Goal: Information Seeking & Learning: Learn about a topic

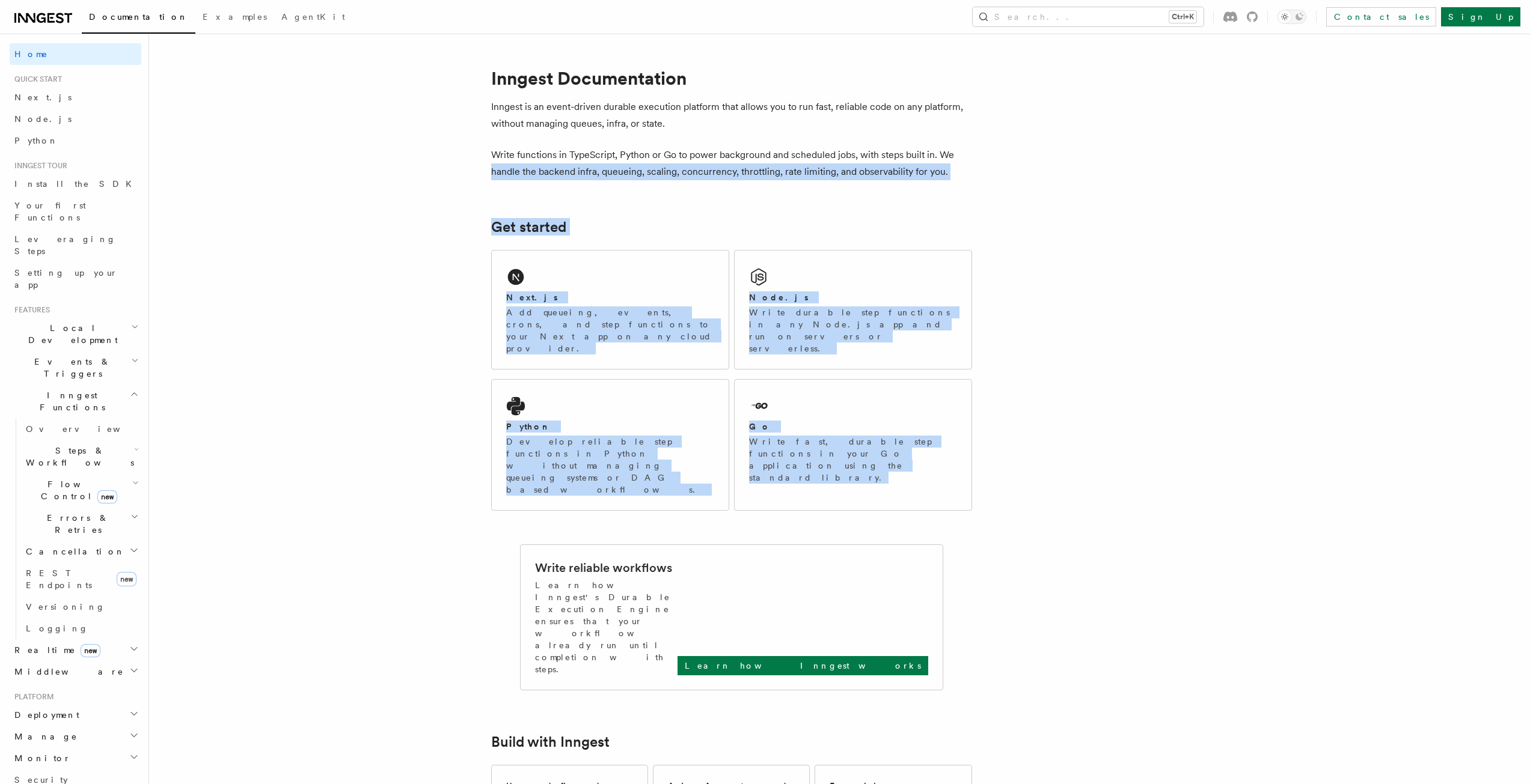
drag, startPoint x: 1142, startPoint y: 446, endPoint x: 390, endPoint y: 180, distance: 797.7
drag, startPoint x: 375, startPoint y: 266, endPoint x: 418, endPoint y: 339, distance: 84.7
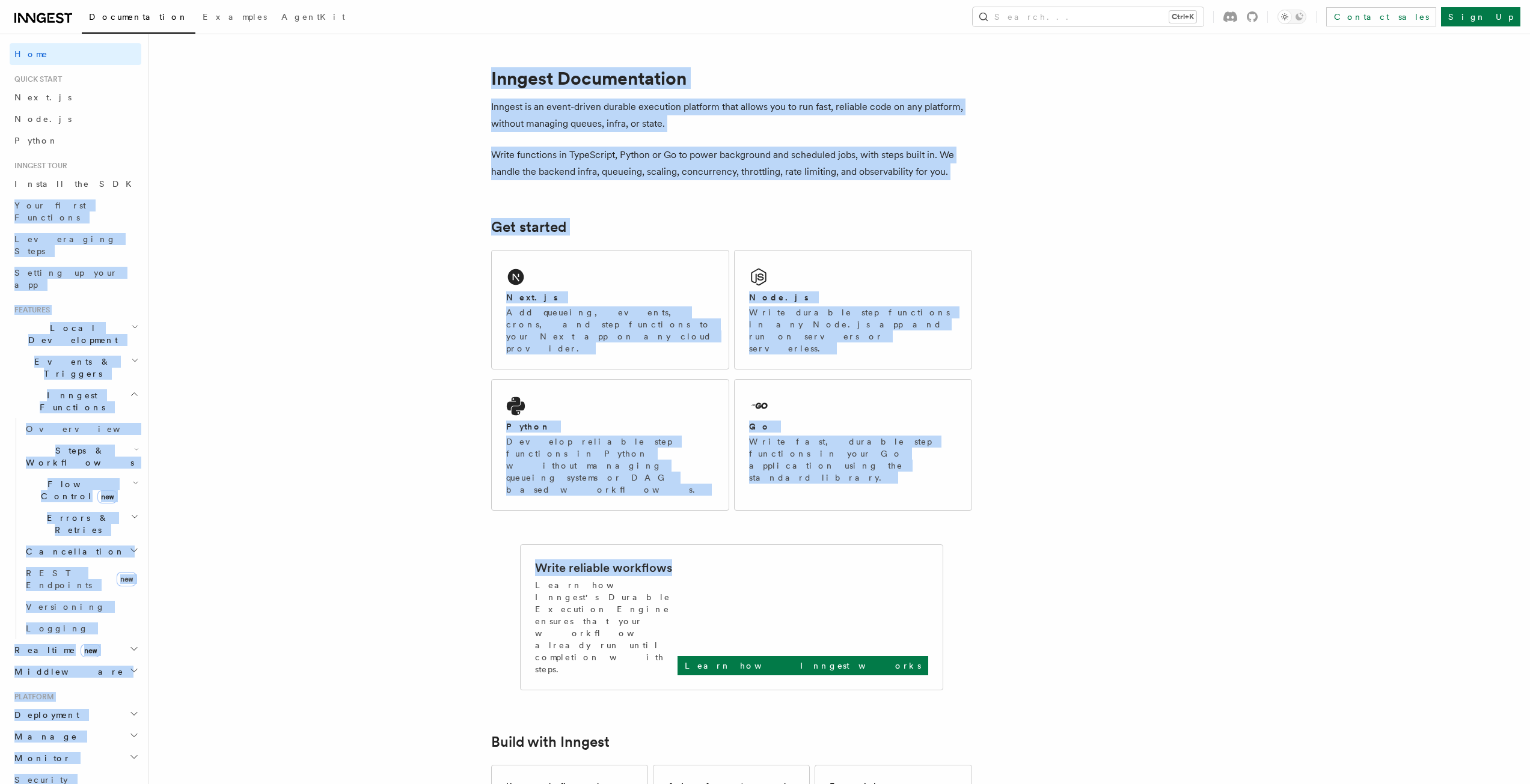
drag, startPoint x: 732, startPoint y: 456, endPoint x: 133, endPoint y: 182, distance: 658.7
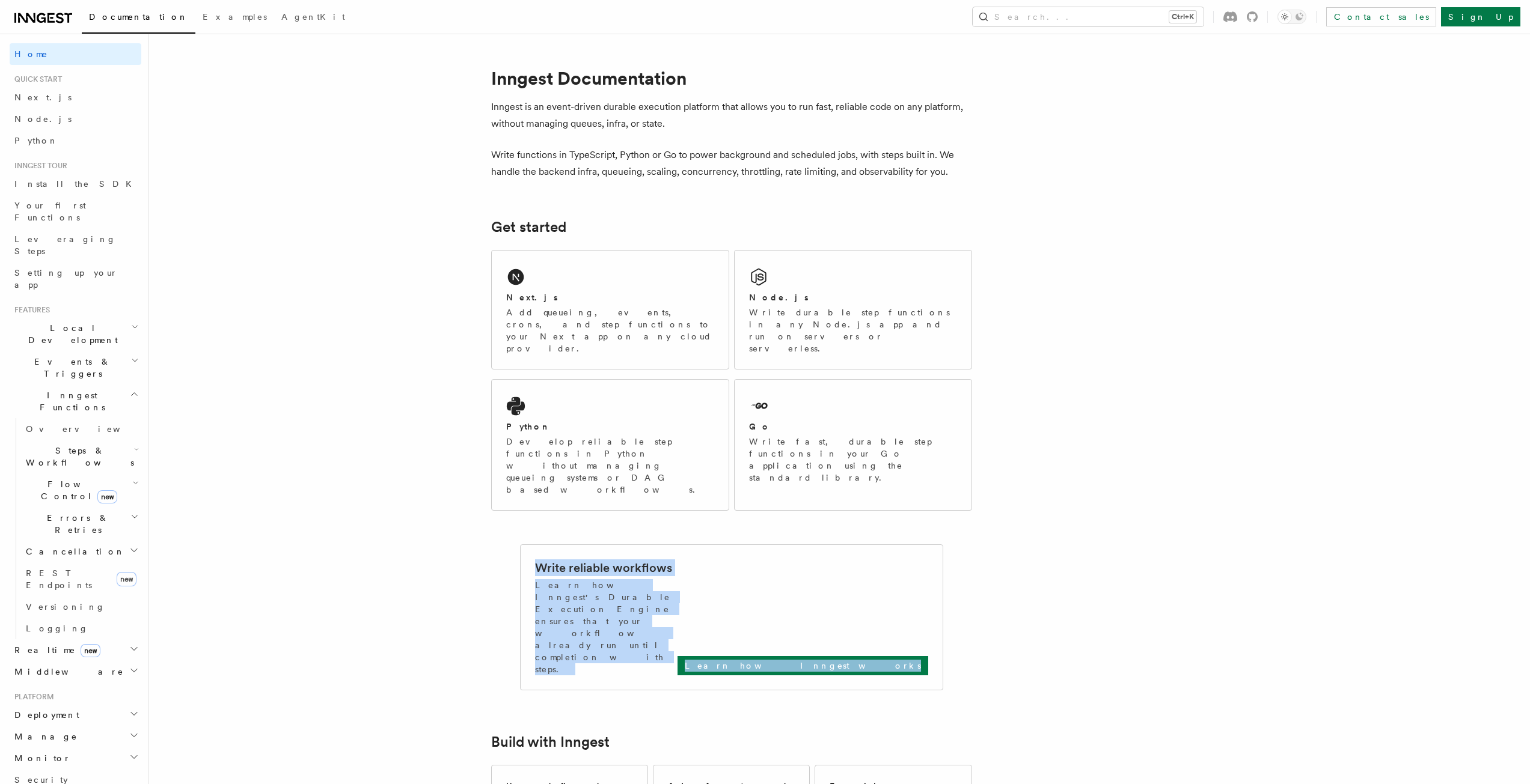
drag, startPoint x: 876, startPoint y: 531, endPoint x: 514, endPoint y: 488, distance: 364.5
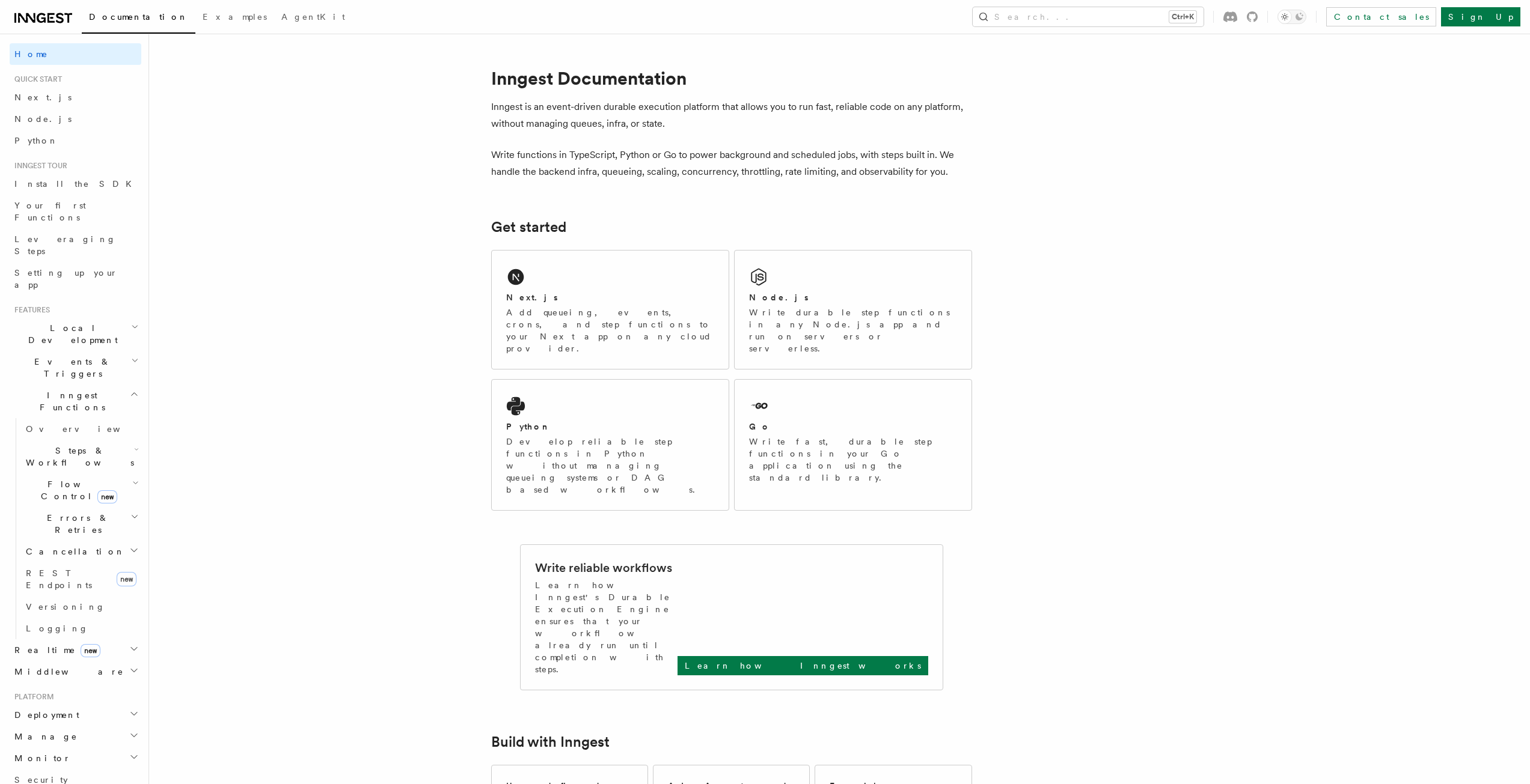
click at [885, 659] on p "Learn how Inngest works" at bounding box center [803, 665] width 237 height 12
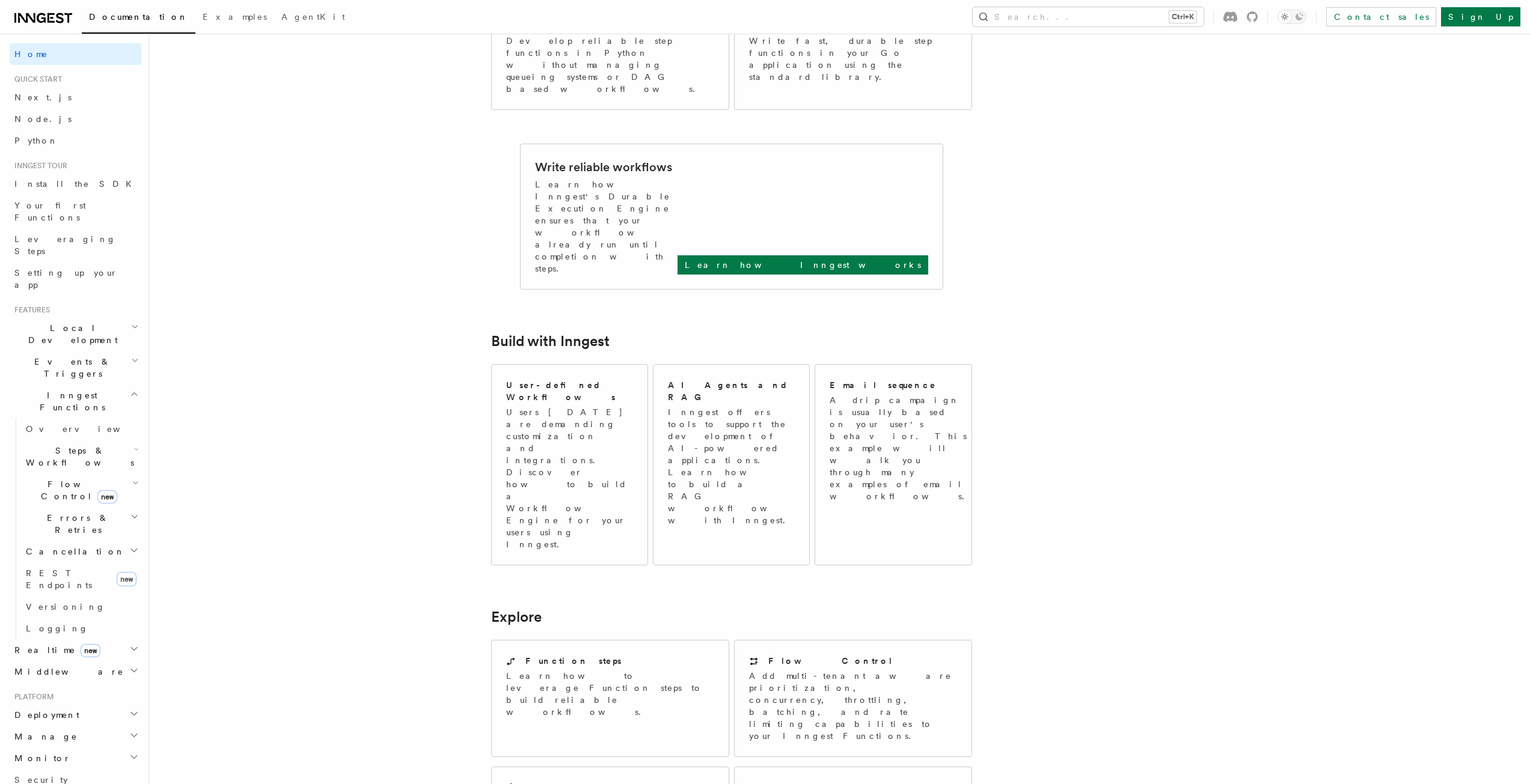
scroll to position [749, 0]
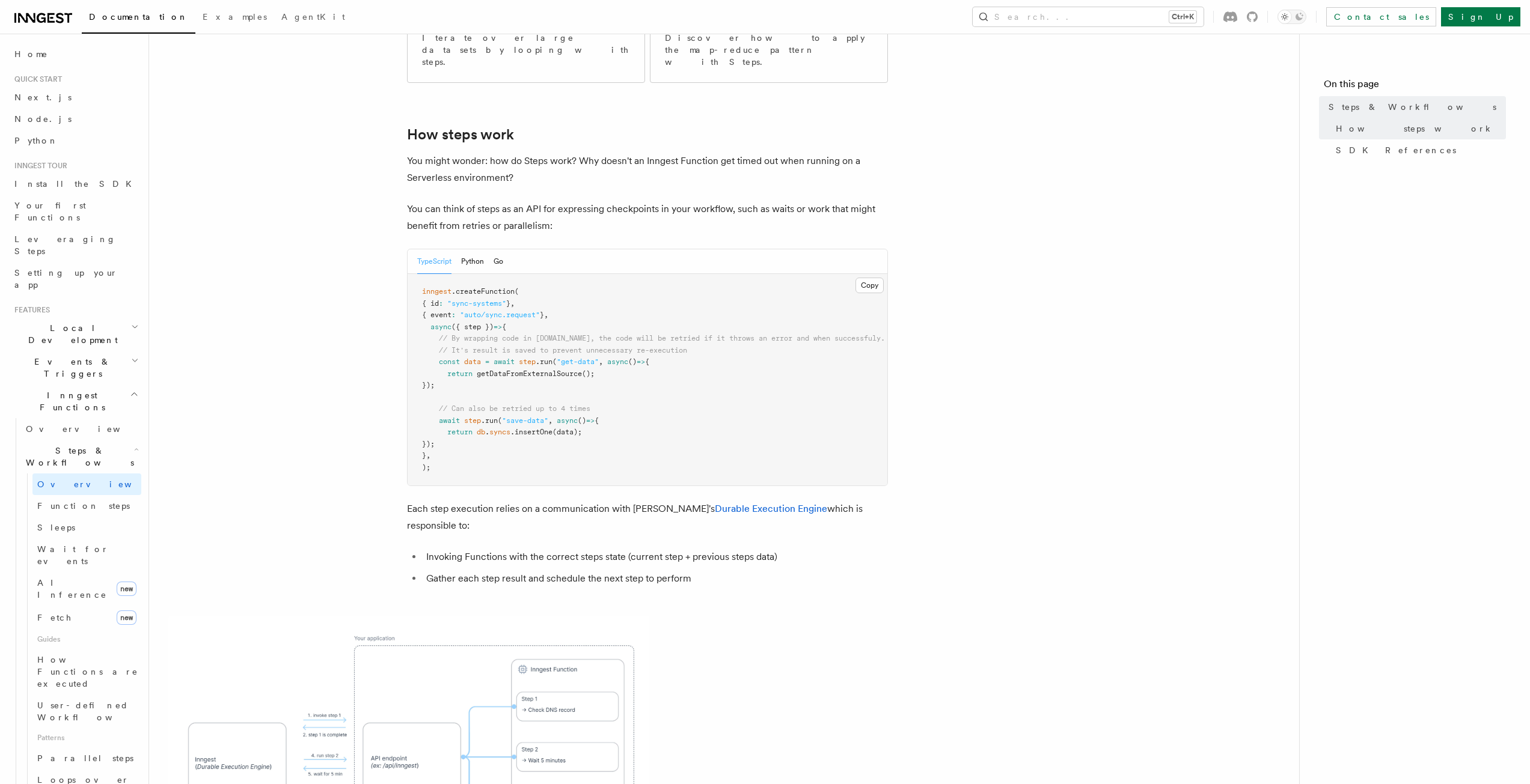
scroll to position [801, 0]
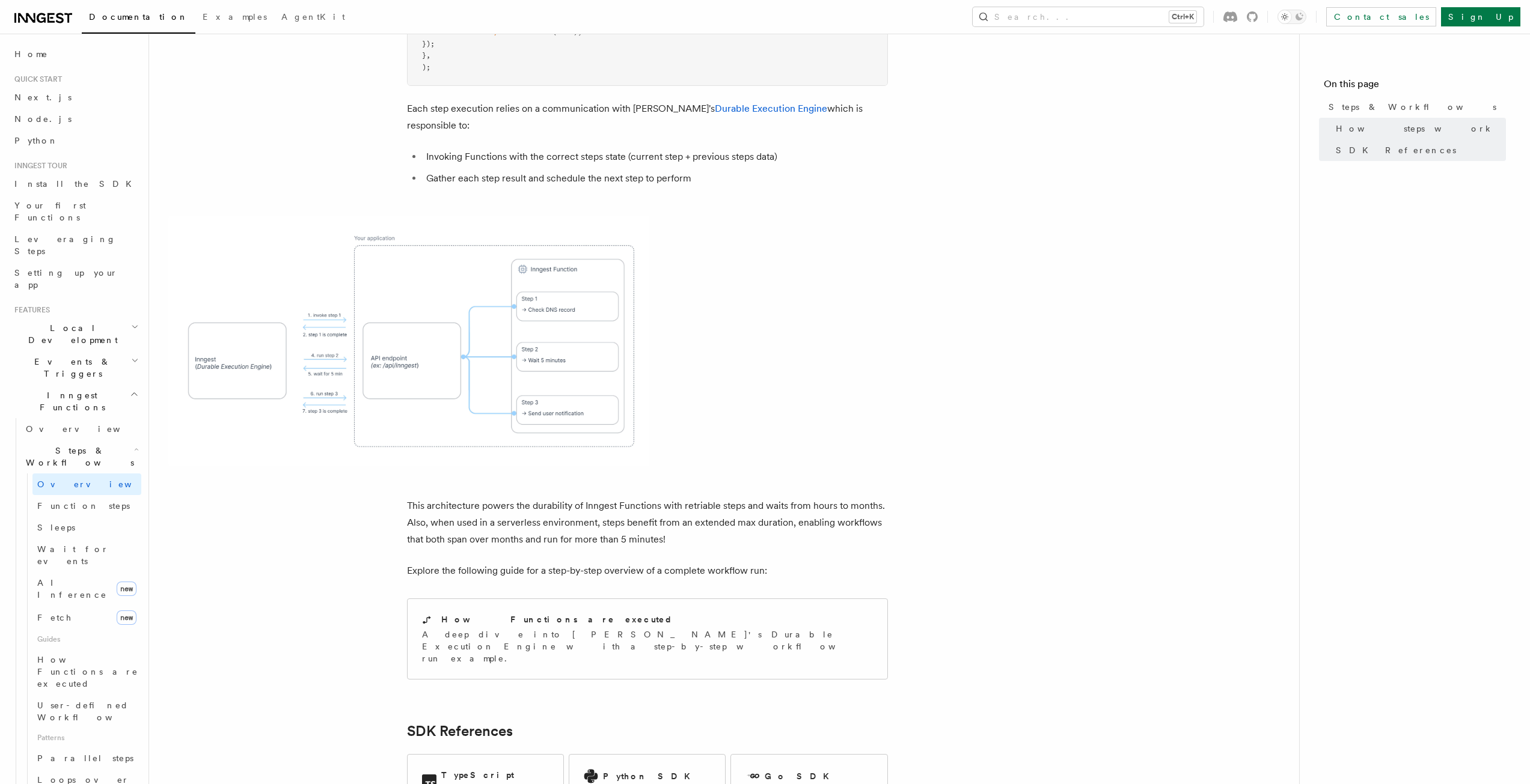
drag, startPoint x: 698, startPoint y: 328, endPoint x: 316, endPoint y: 261, distance: 387.8
click at [316, 261] on span at bounding box center [724, 341] width 1112 height 250
click at [817, 281] on span at bounding box center [724, 341] width 1112 height 250
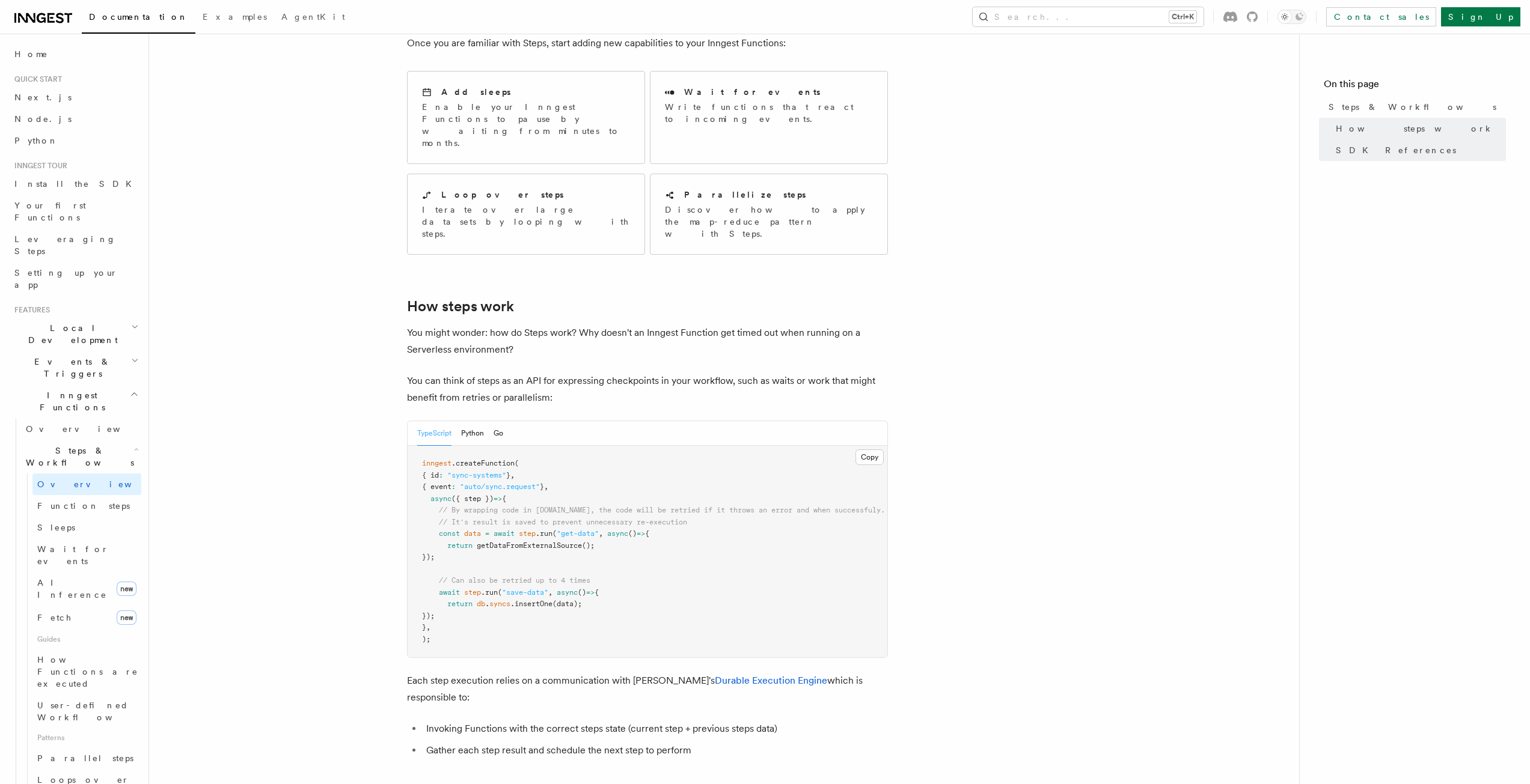
scroll to position [0, 0]
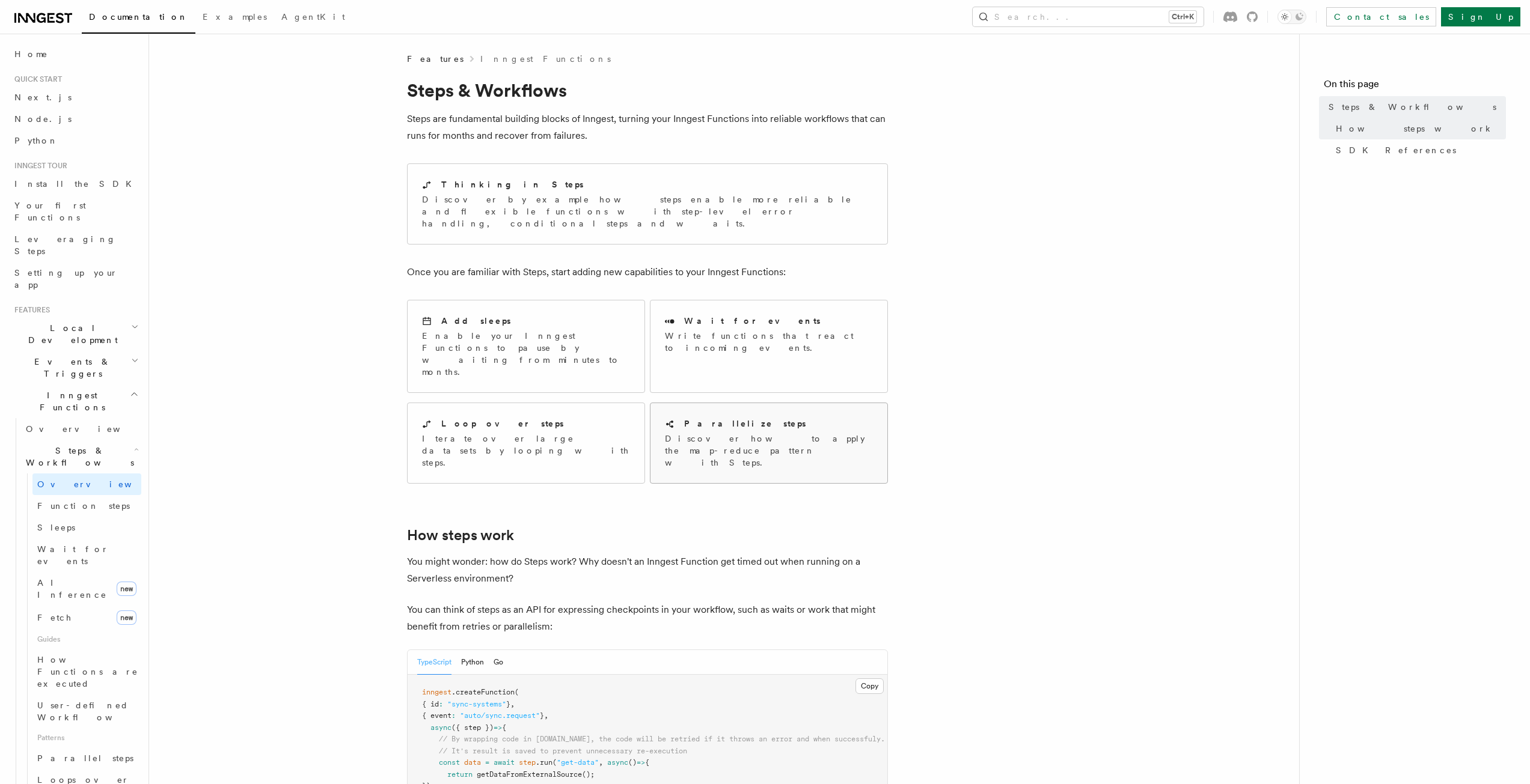
click at [750, 418] on div "Parallelize steps" at bounding box center [769, 424] width 208 height 13
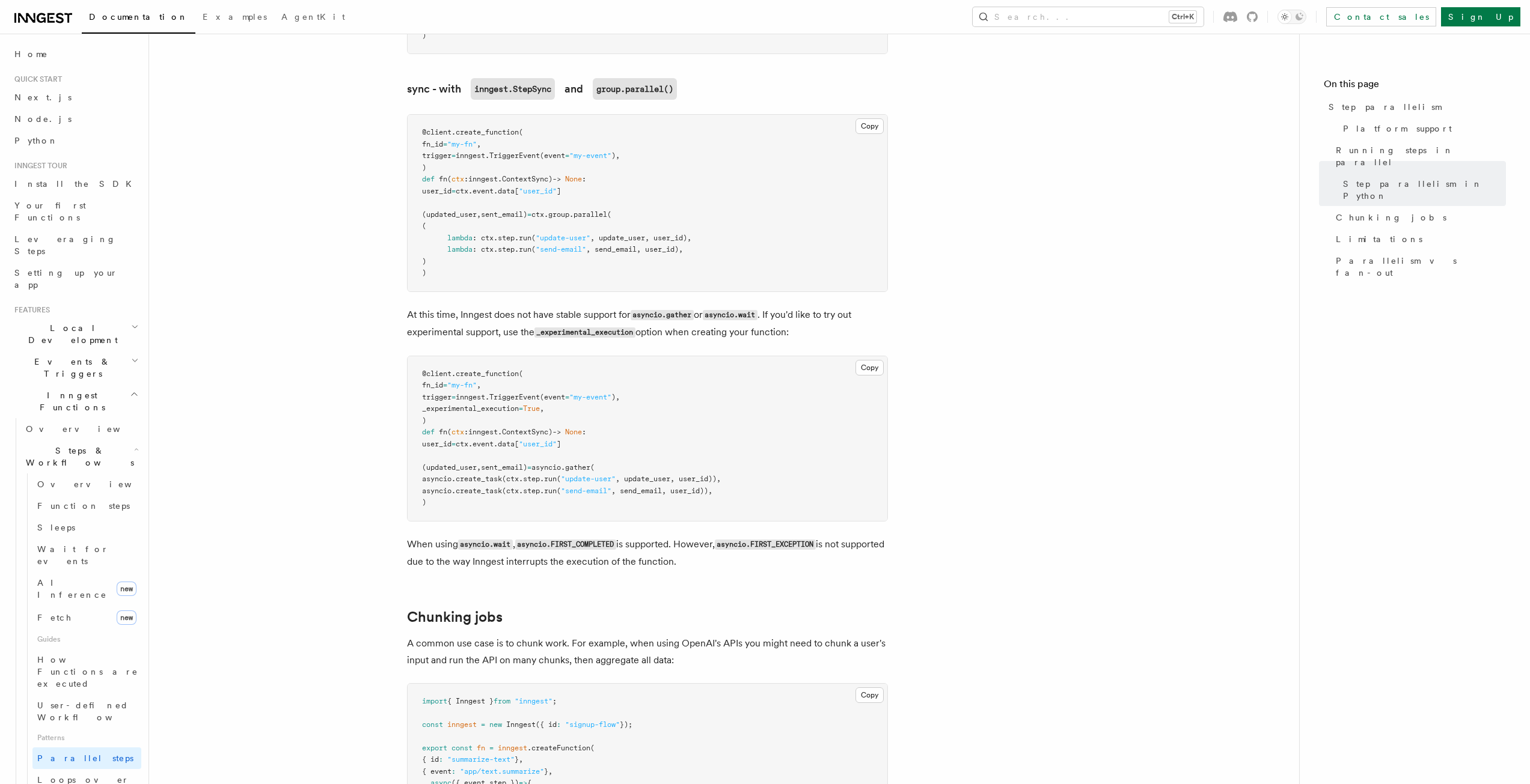
scroll to position [1931, 0]
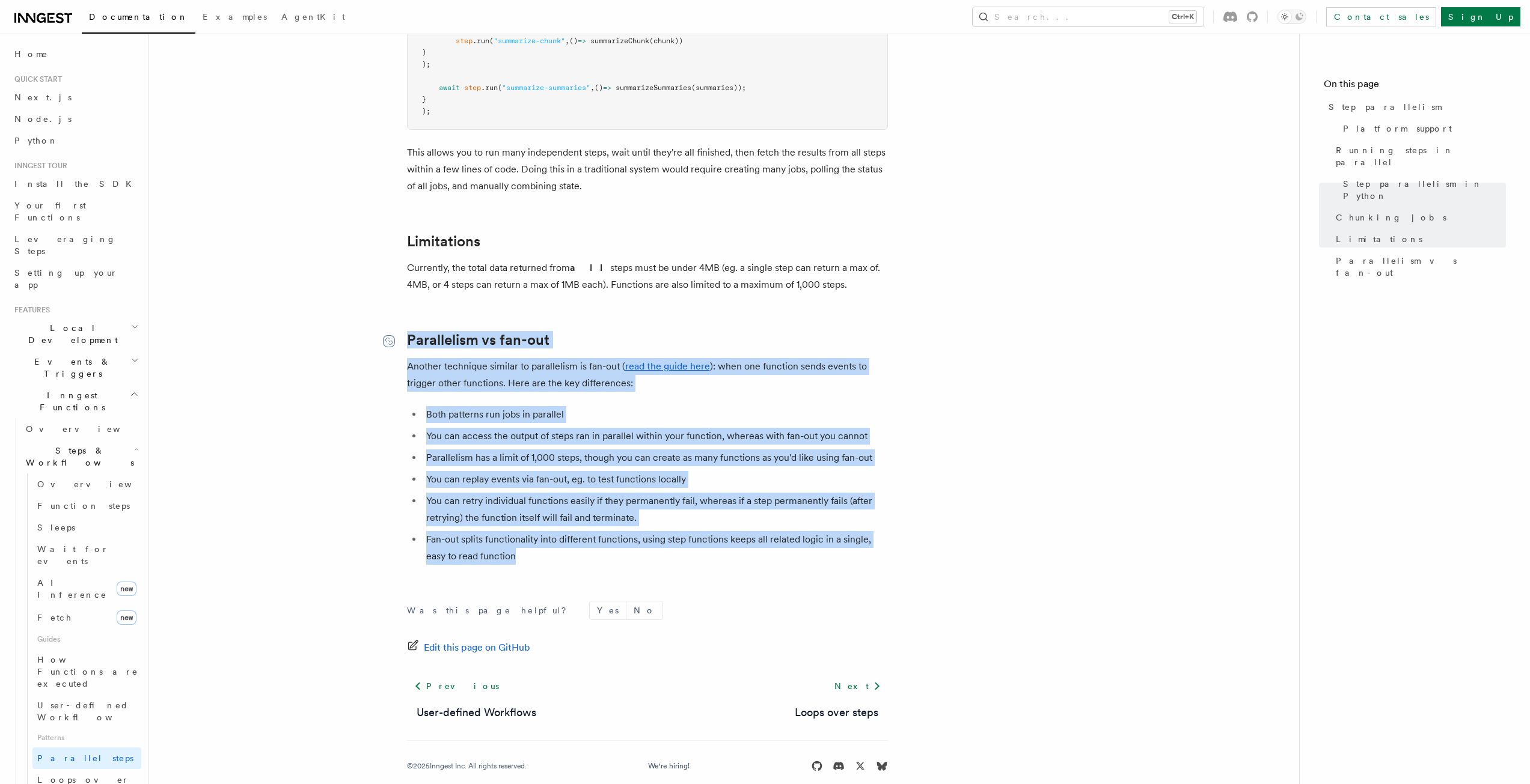
drag, startPoint x: 600, startPoint y: 534, endPoint x: 384, endPoint y: 328, distance: 298.5
click at [607, 428] on li "You can access the output of steps ran in parallel within your function, wherea…" at bounding box center [655, 436] width 465 height 17
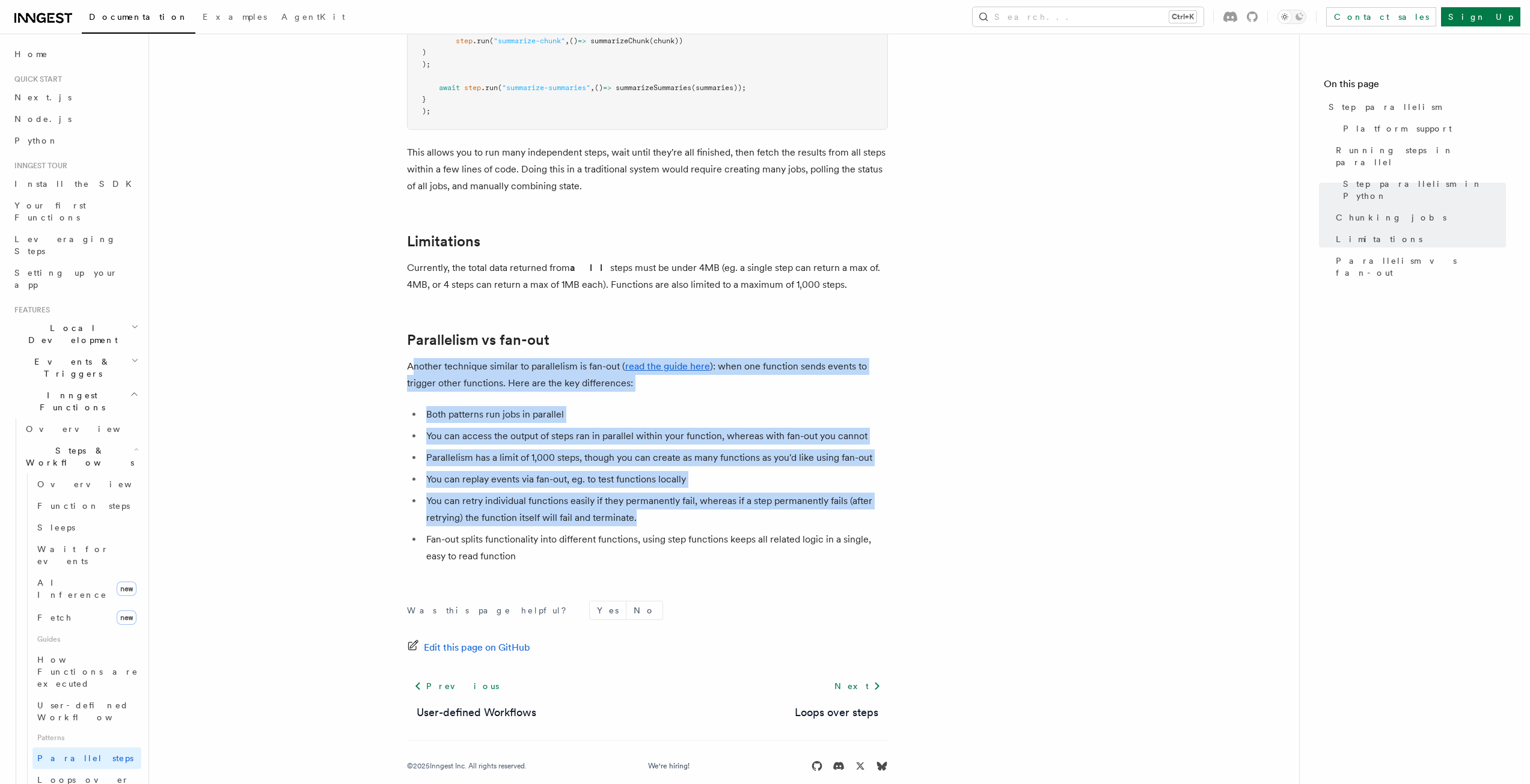
drag, startPoint x: 669, startPoint y: 499, endPoint x: 413, endPoint y: 342, distance: 300.3
click at [549, 432] on ul "Both patterns run jobs in parallel You can access the output of steps ran in pa…" at bounding box center [647, 485] width 481 height 159
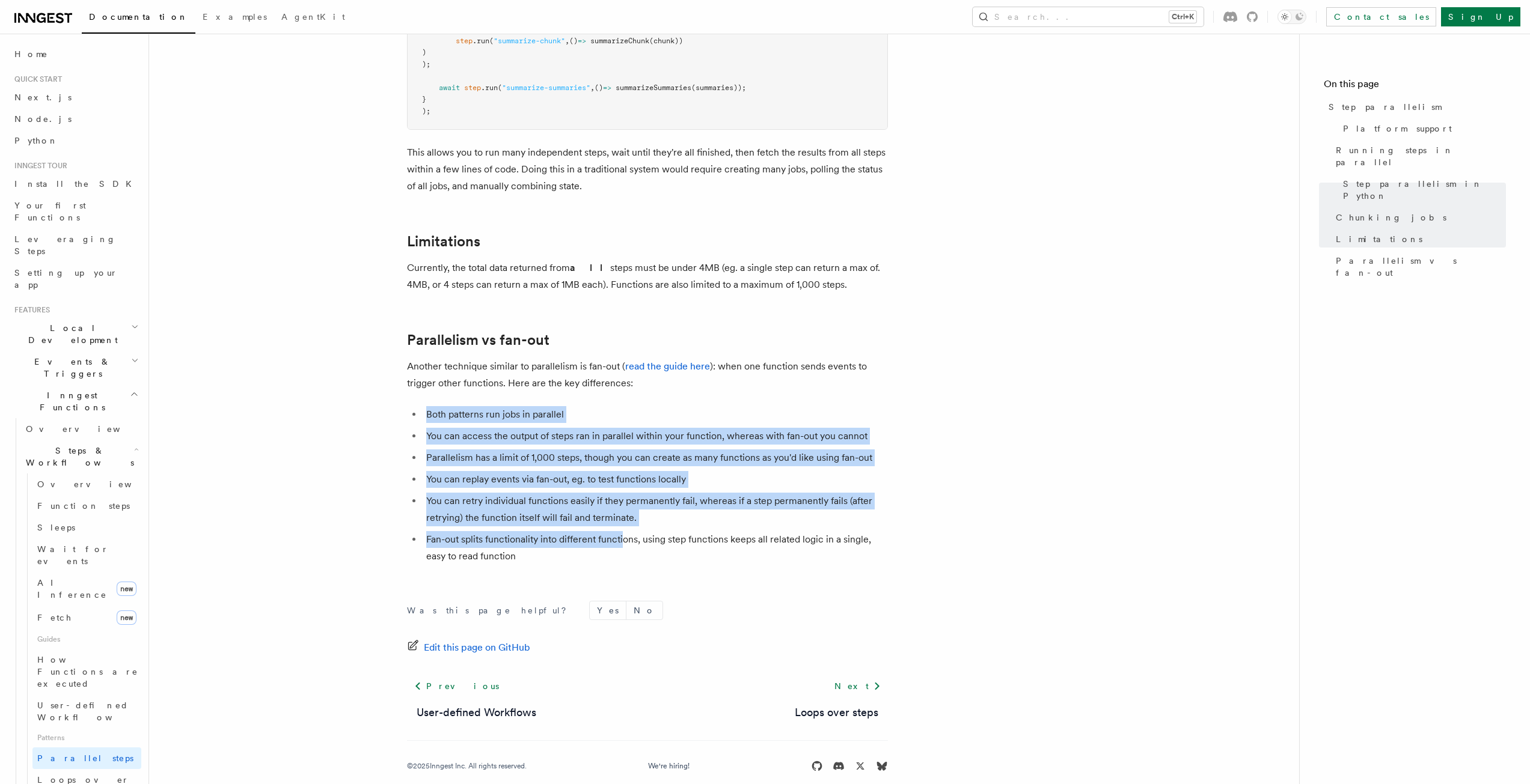
drag, startPoint x: 620, startPoint y: 523, endPoint x: 423, endPoint y: 394, distance: 235.5
click at [420, 406] on ul "Both patterns run jobs in parallel You can access the output of steps ran in pa…" at bounding box center [647, 485] width 481 height 159
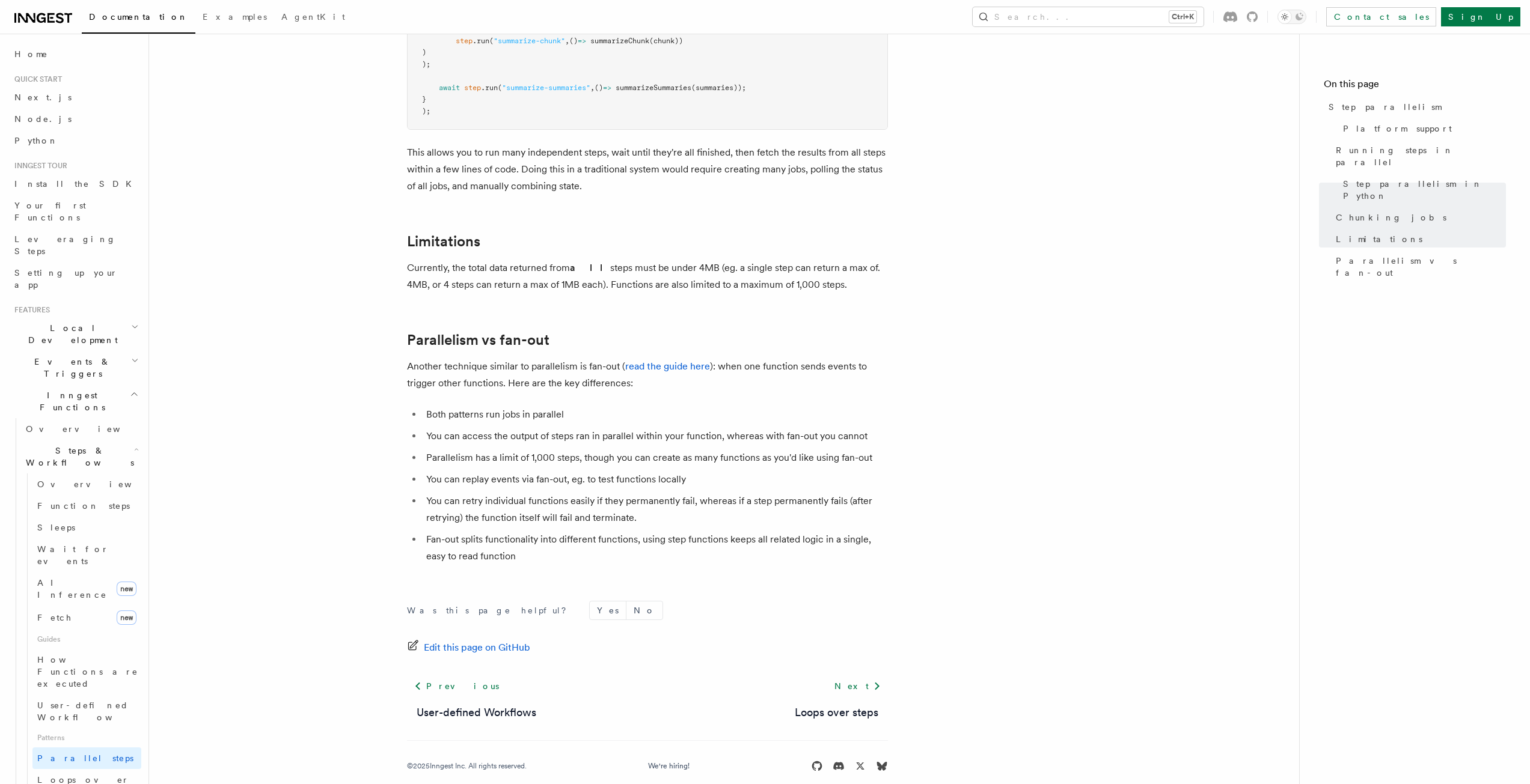
click at [642, 532] on li "Fan-out splits functionality into different functions, using step functions kee…" at bounding box center [655, 548] width 465 height 33
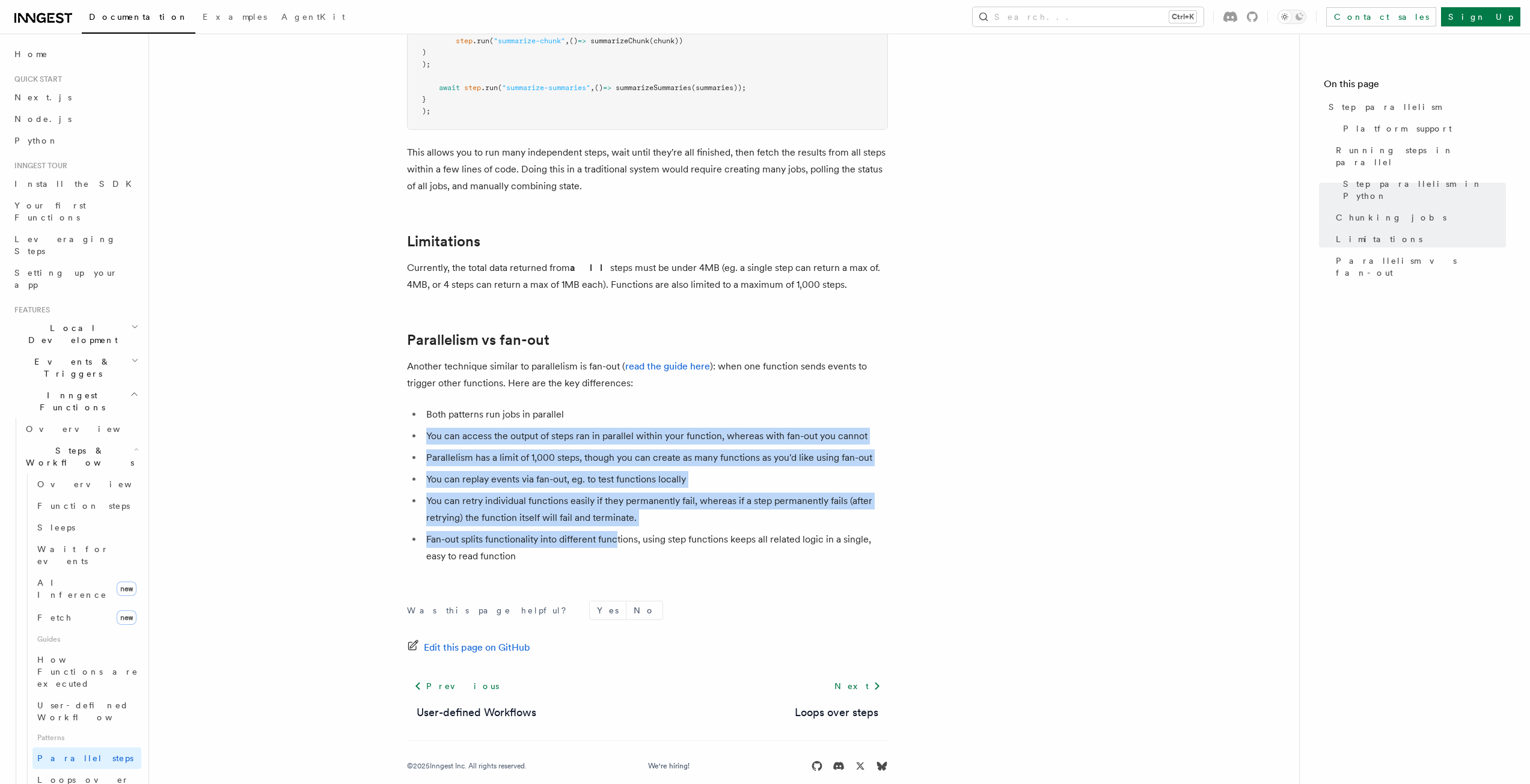
drag, startPoint x: 588, startPoint y: 523, endPoint x: 420, endPoint y: 384, distance: 218.0
click at [583, 472] on ul "Both patterns run jobs in parallel You can access the output of steps ran in pa…" at bounding box center [647, 485] width 481 height 159
drag, startPoint x: 566, startPoint y: 445, endPoint x: 601, endPoint y: 536, distance: 97.5
click at [601, 536] on ul "Both patterns run jobs in parallel You can access the output of steps ran in pa…" at bounding box center [647, 485] width 481 height 159
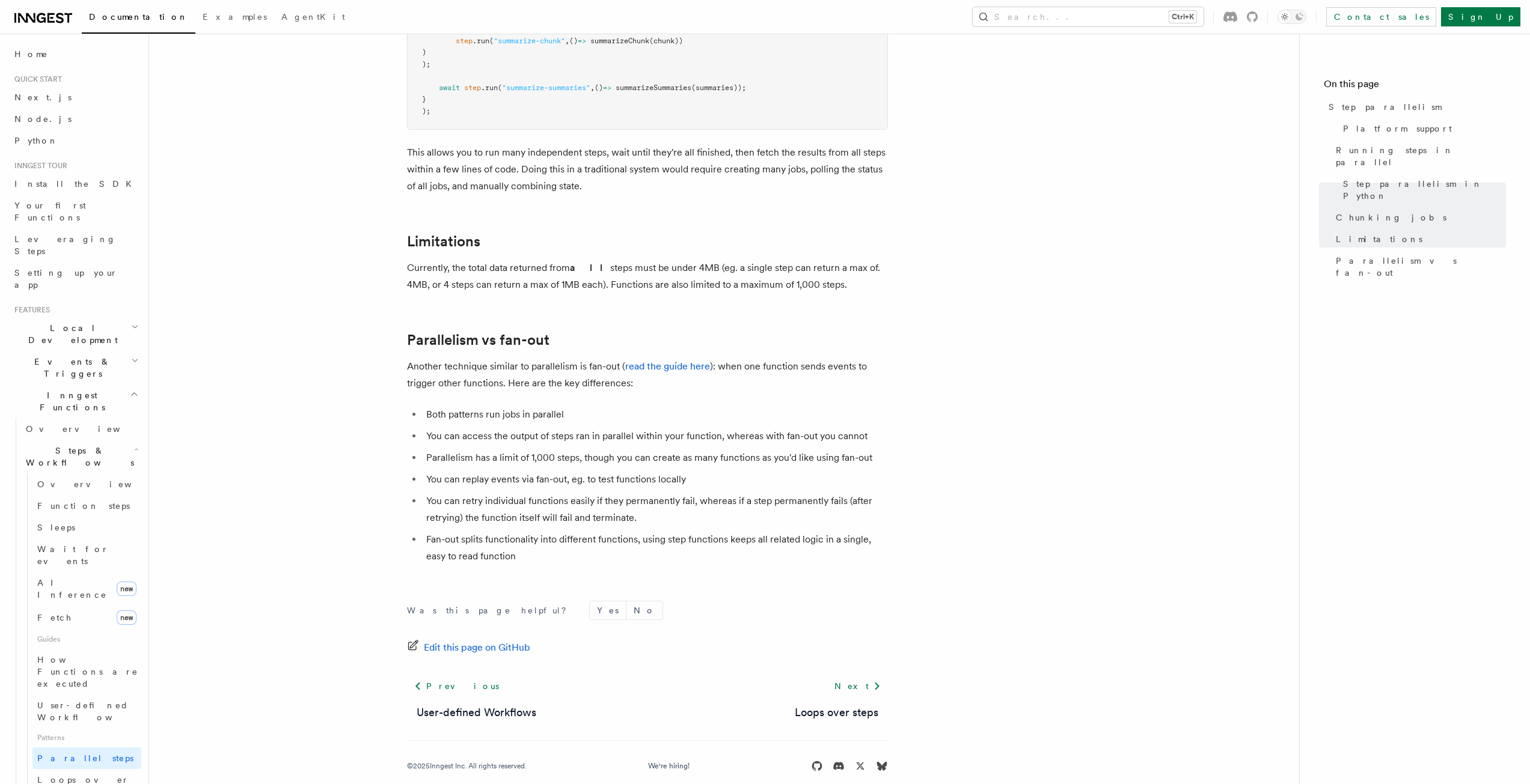
drag, startPoint x: 677, startPoint y: 555, endPoint x: 688, endPoint y: 551, distance: 11.7
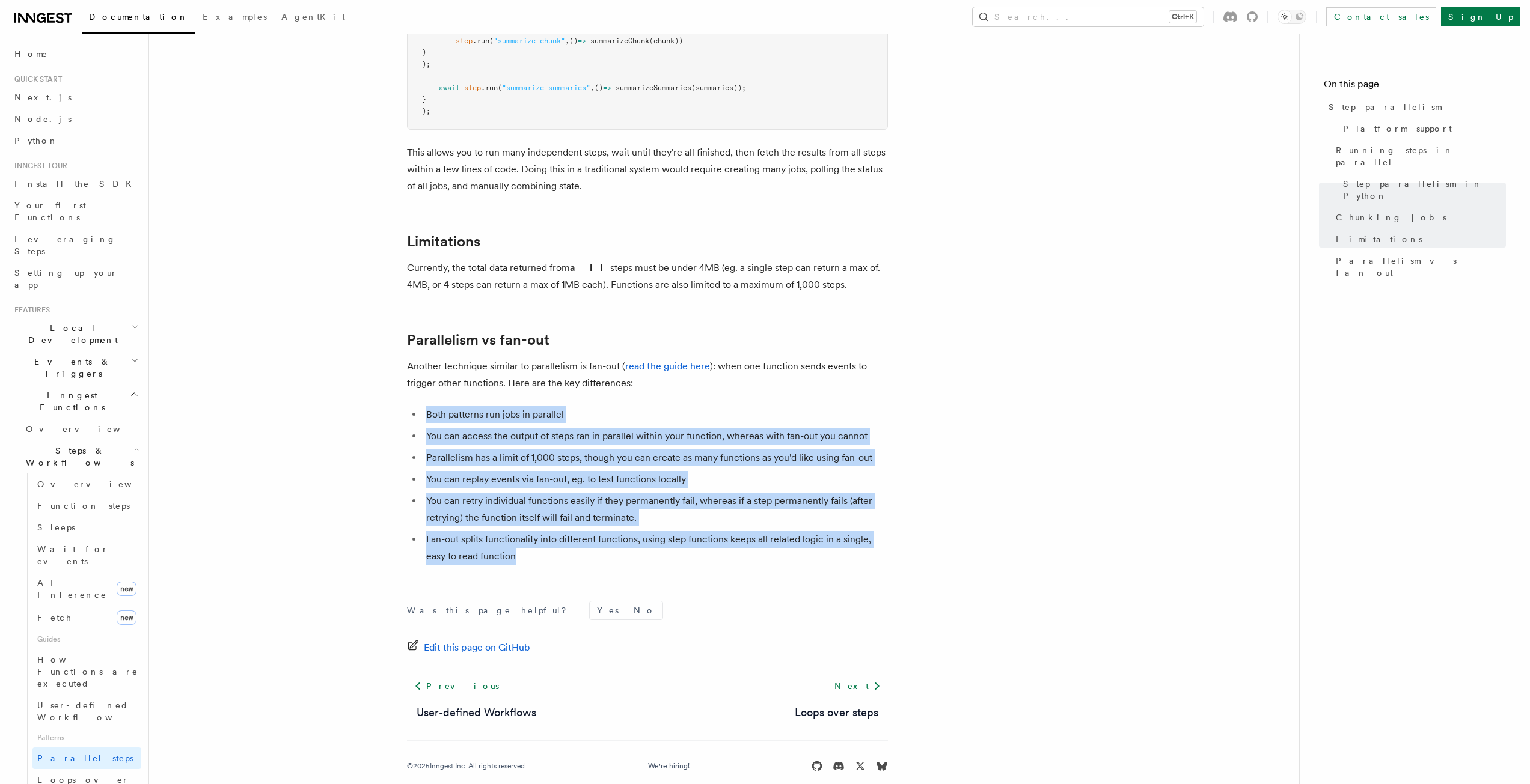
drag, startPoint x: 615, startPoint y: 526, endPoint x: 362, endPoint y: 381, distance: 291.6
click at [598, 505] on li "You can retry individual functions easily if they permanently fail, whereas if …" at bounding box center [655, 509] width 465 height 33
drag, startPoint x: 442, startPoint y: 433, endPoint x: 396, endPoint y: 409, distance: 51.9
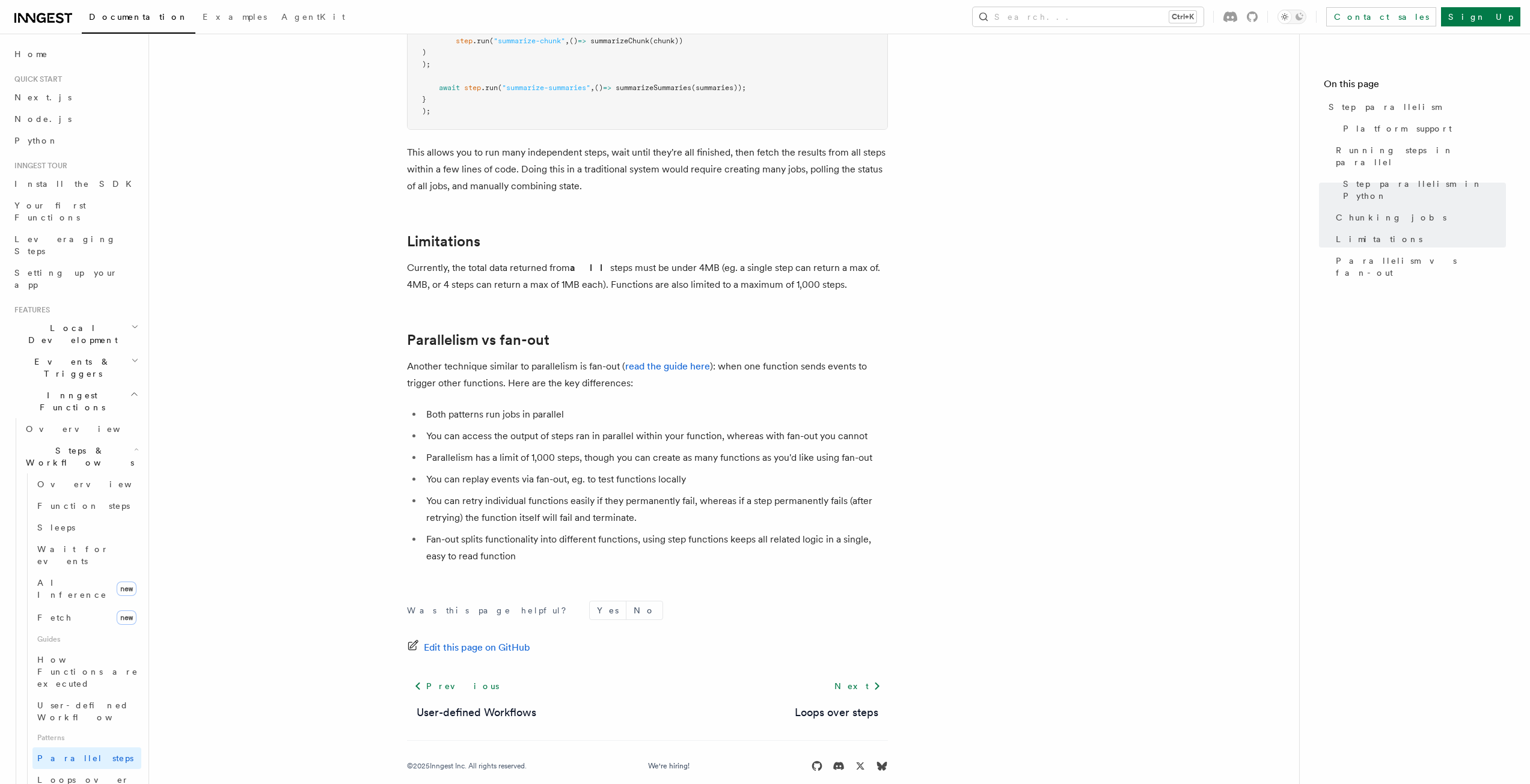
click at [688, 535] on li "Fan-out splits functionality into different functions, using step functions kee…" at bounding box center [655, 548] width 465 height 33
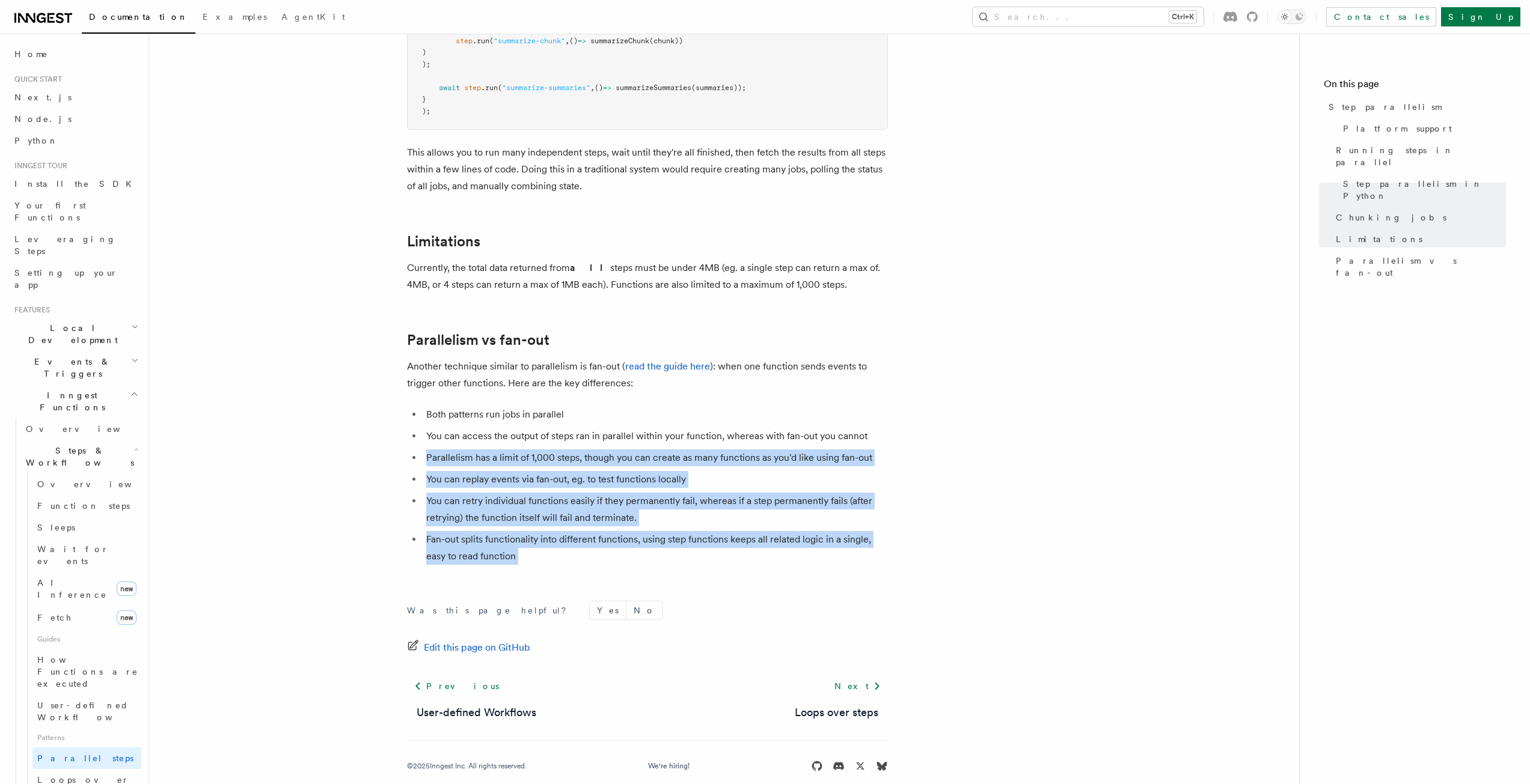
drag, startPoint x: 351, startPoint y: 416, endPoint x: 327, endPoint y: 397, distance: 30.6
click at [486, 493] on li "You can retry individual functions easily if they permanently fail, whereas if …" at bounding box center [655, 509] width 465 height 33
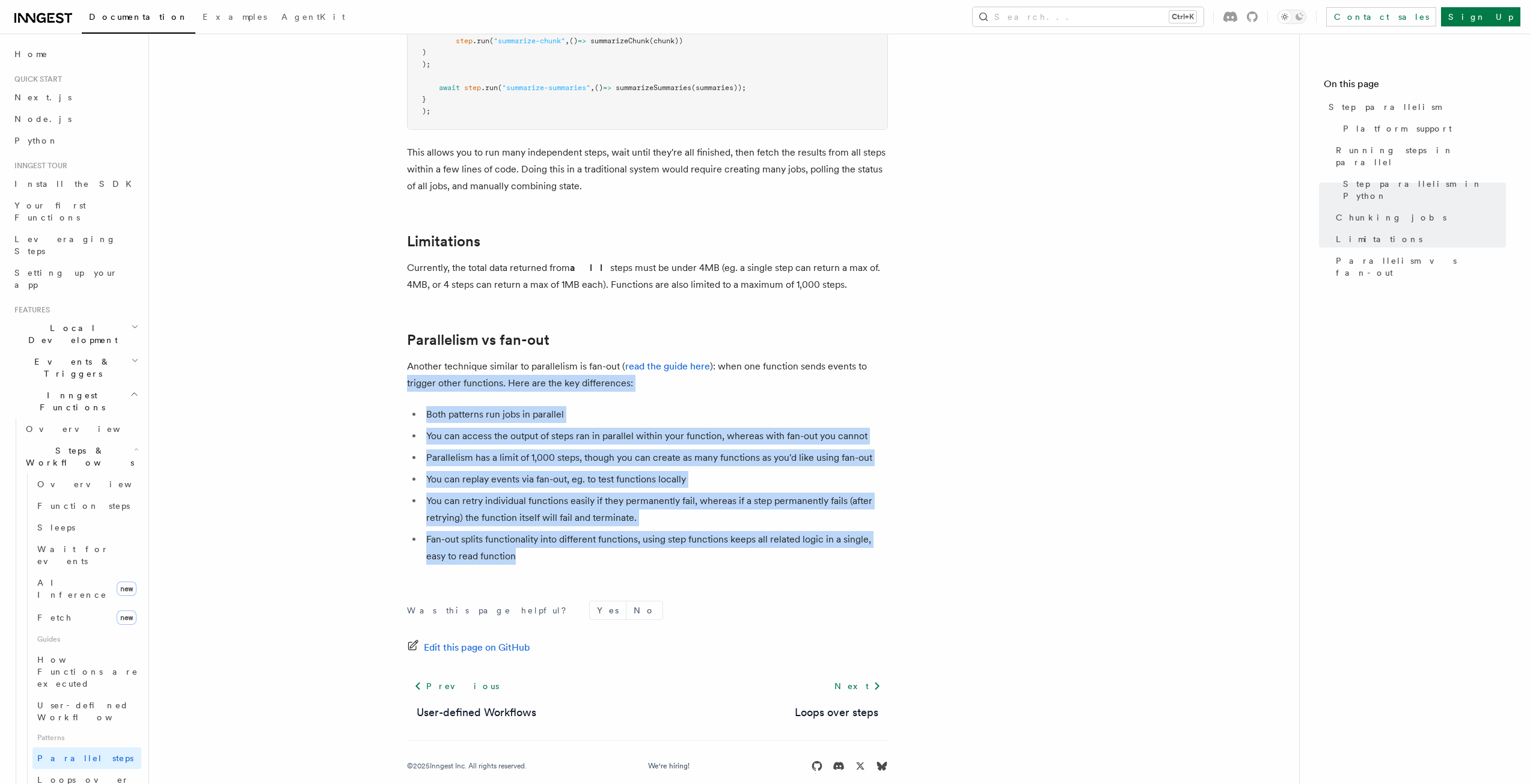
drag, startPoint x: 599, startPoint y: 540, endPoint x: 369, endPoint y: 366, distance: 288.4
click at [597, 500] on li "You can retry individual functions easily if they permanently fail, whereas if …" at bounding box center [655, 509] width 465 height 33
drag, startPoint x: 676, startPoint y: 565, endPoint x: 425, endPoint y: 414, distance: 292.9
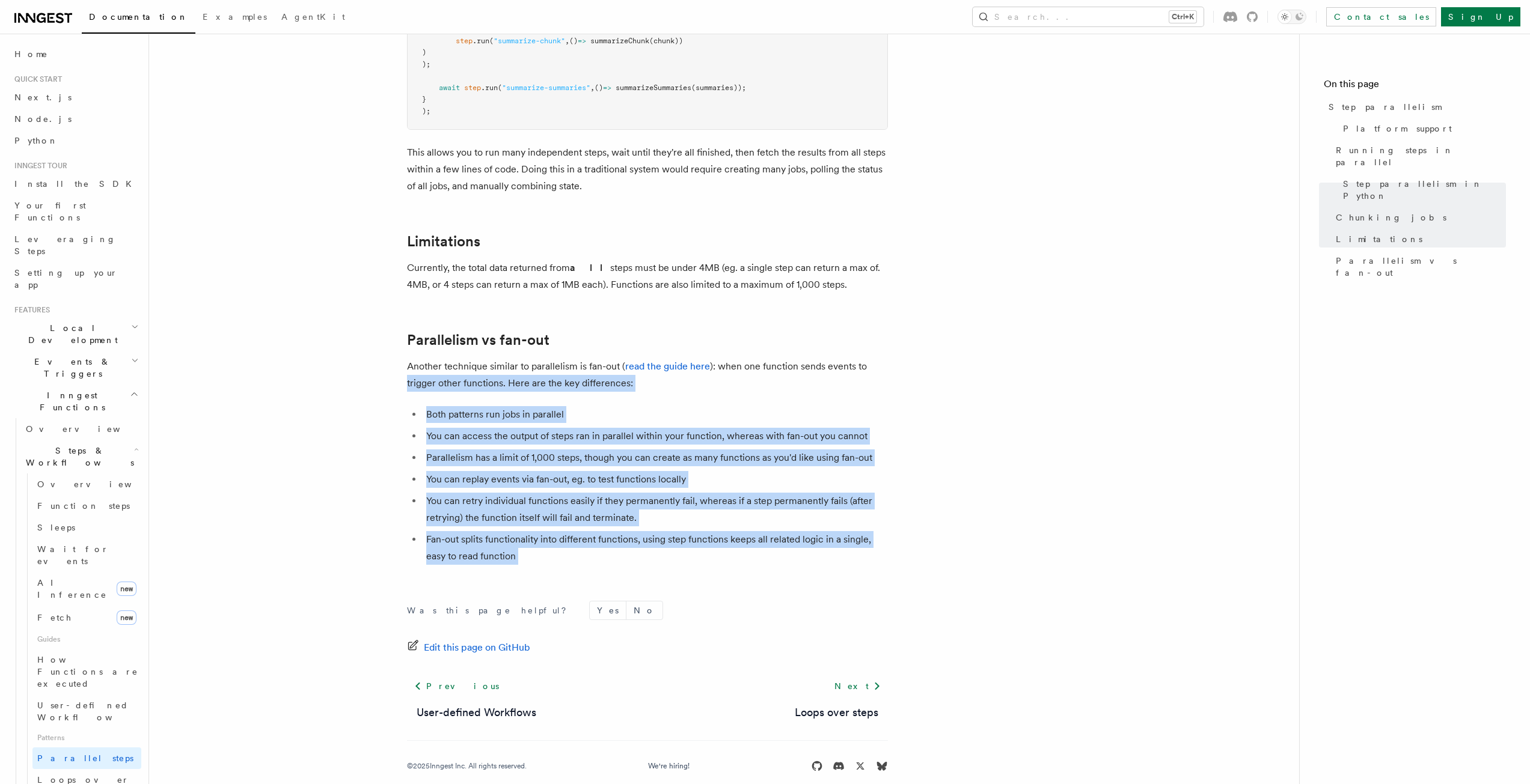
click at [648, 531] on li "Fan-out splits functionality into different functions, using step functions kee…" at bounding box center [655, 548] width 465 height 33
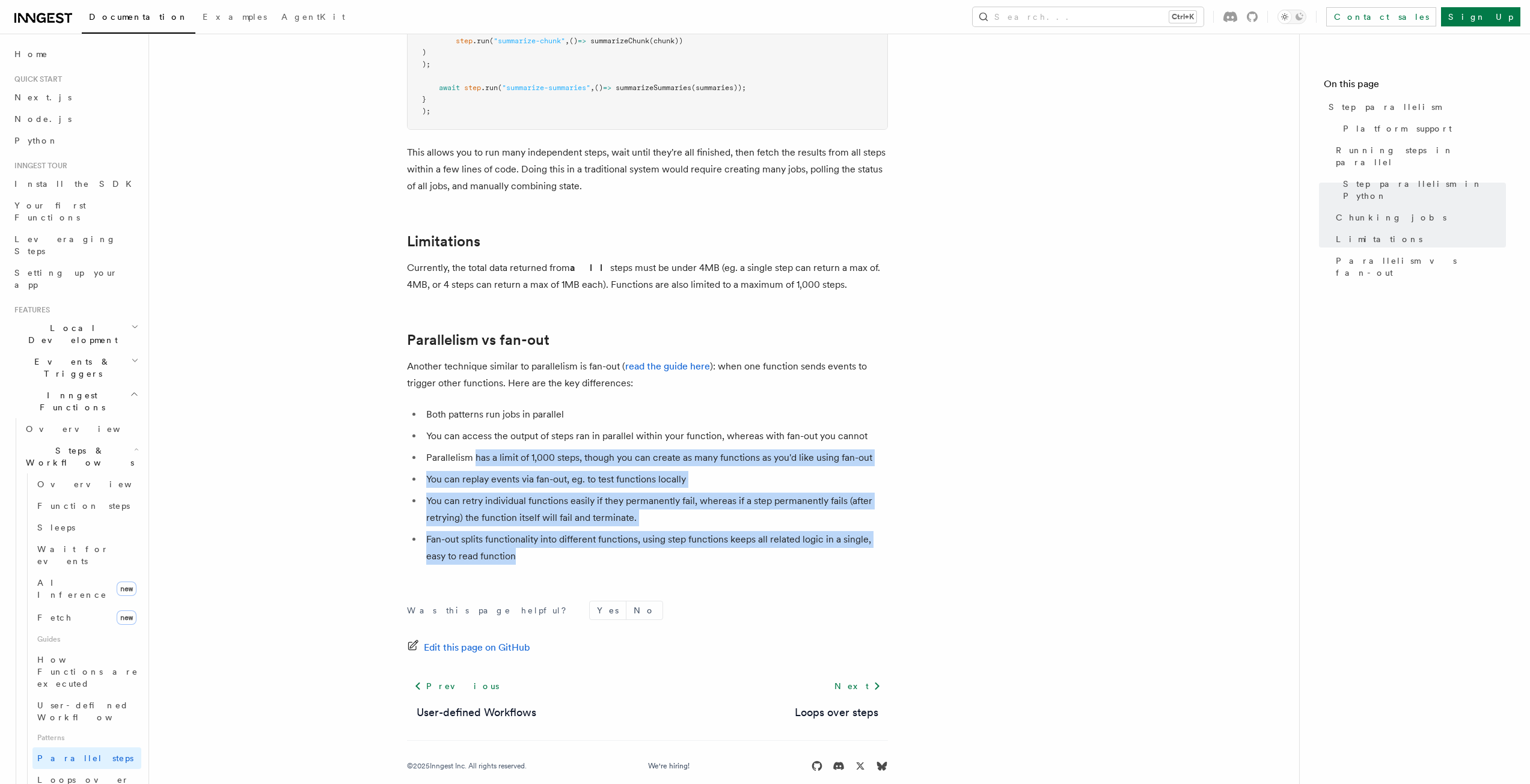
drag, startPoint x: 690, startPoint y: 545, endPoint x: 608, endPoint y: 472, distance: 109.8
click at [435, 410] on ul "Both patterns run jobs in parallel You can access the output of steps ran in pa…" at bounding box center [647, 485] width 481 height 159
click at [744, 547] on li "Fan-out splits functionality into different functions, using step functions kee…" at bounding box center [655, 548] width 465 height 33
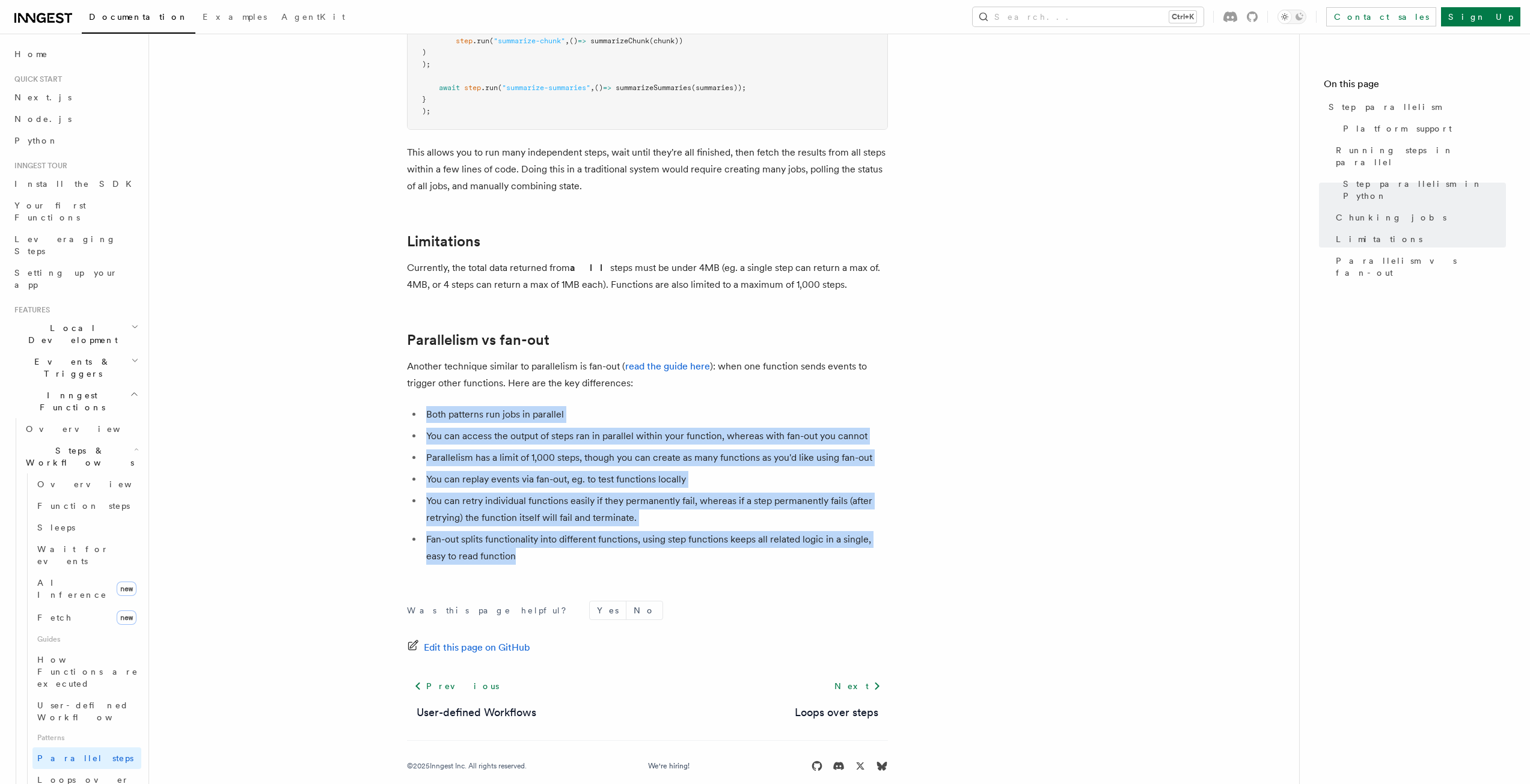
drag, startPoint x: 656, startPoint y: 497, endPoint x: 349, endPoint y: 342, distance: 343.9
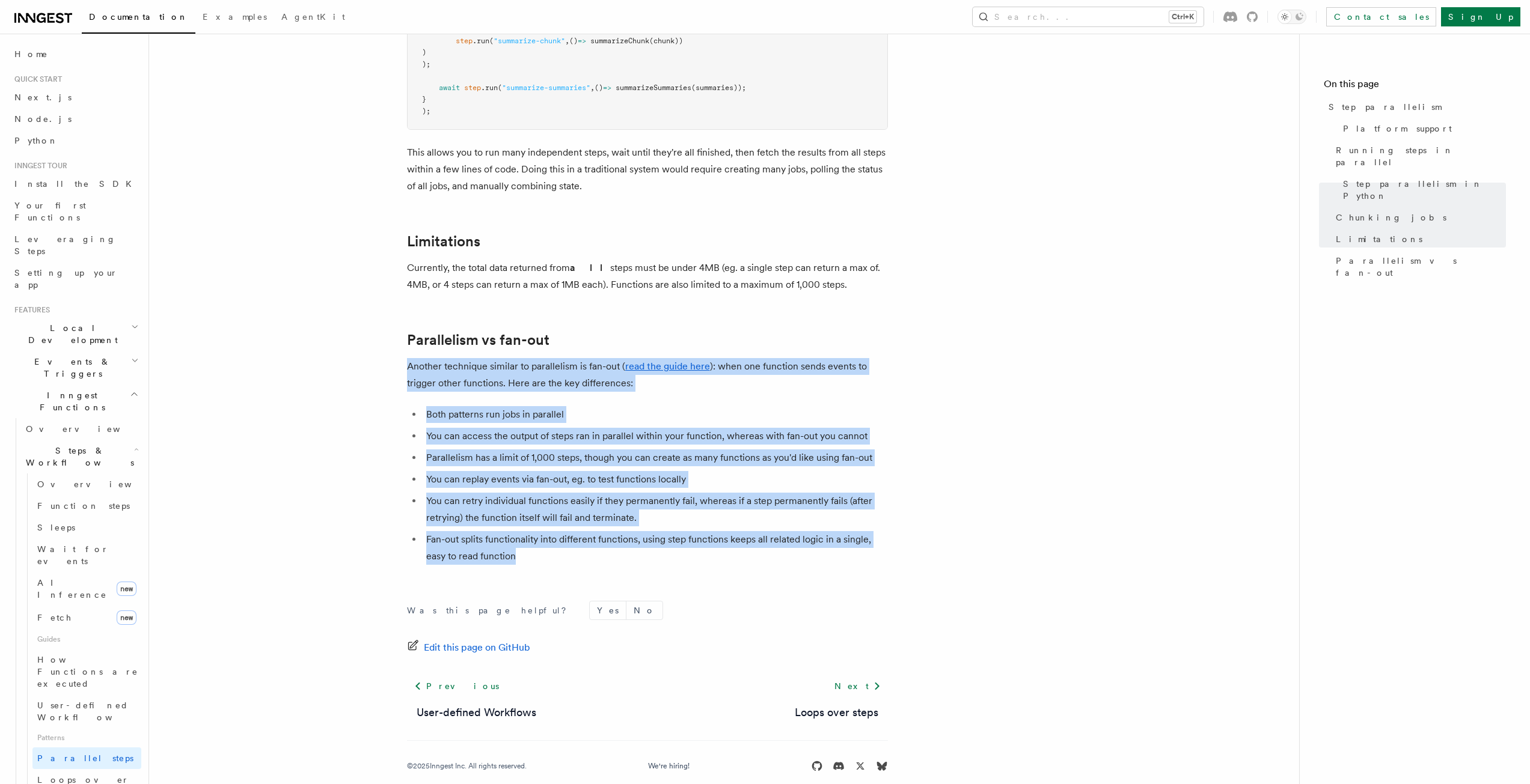
click at [732, 531] on li "Fan-out splits functionality into different functions, using step functions kee…" at bounding box center [655, 548] width 465 height 33
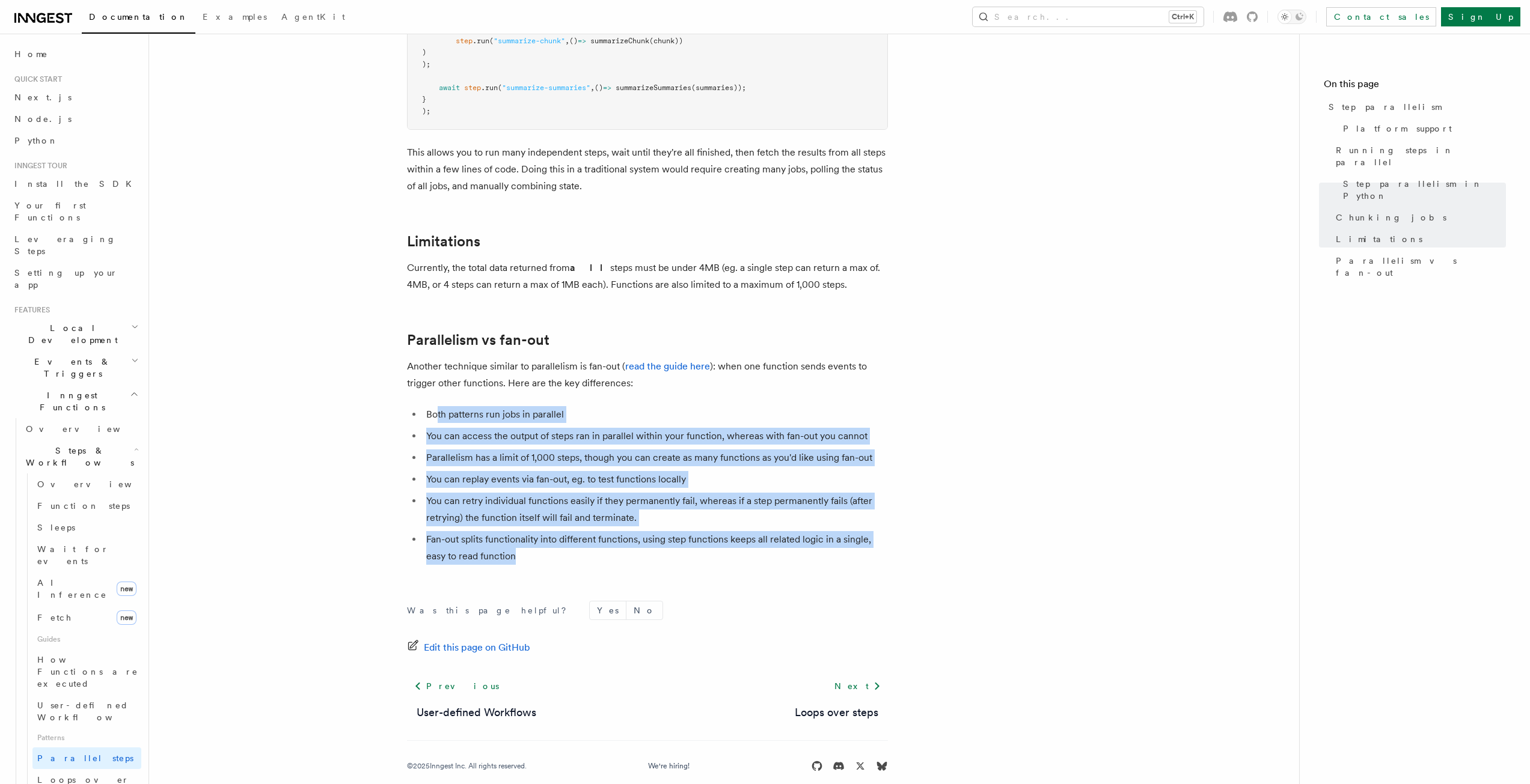
drag, startPoint x: 742, startPoint y: 533, endPoint x: 406, endPoint y: 383, distance: 368.0
click at [741, 512] on ul "Both patterns run jobs in parallel You can access the output of steps ran in pa…" at bounding box center [647, 485] width 481 height 159
drag, startPoint x: 709, startPoint y: 507, endPoint x: 367, endPoint y: 370, distance: 368.4
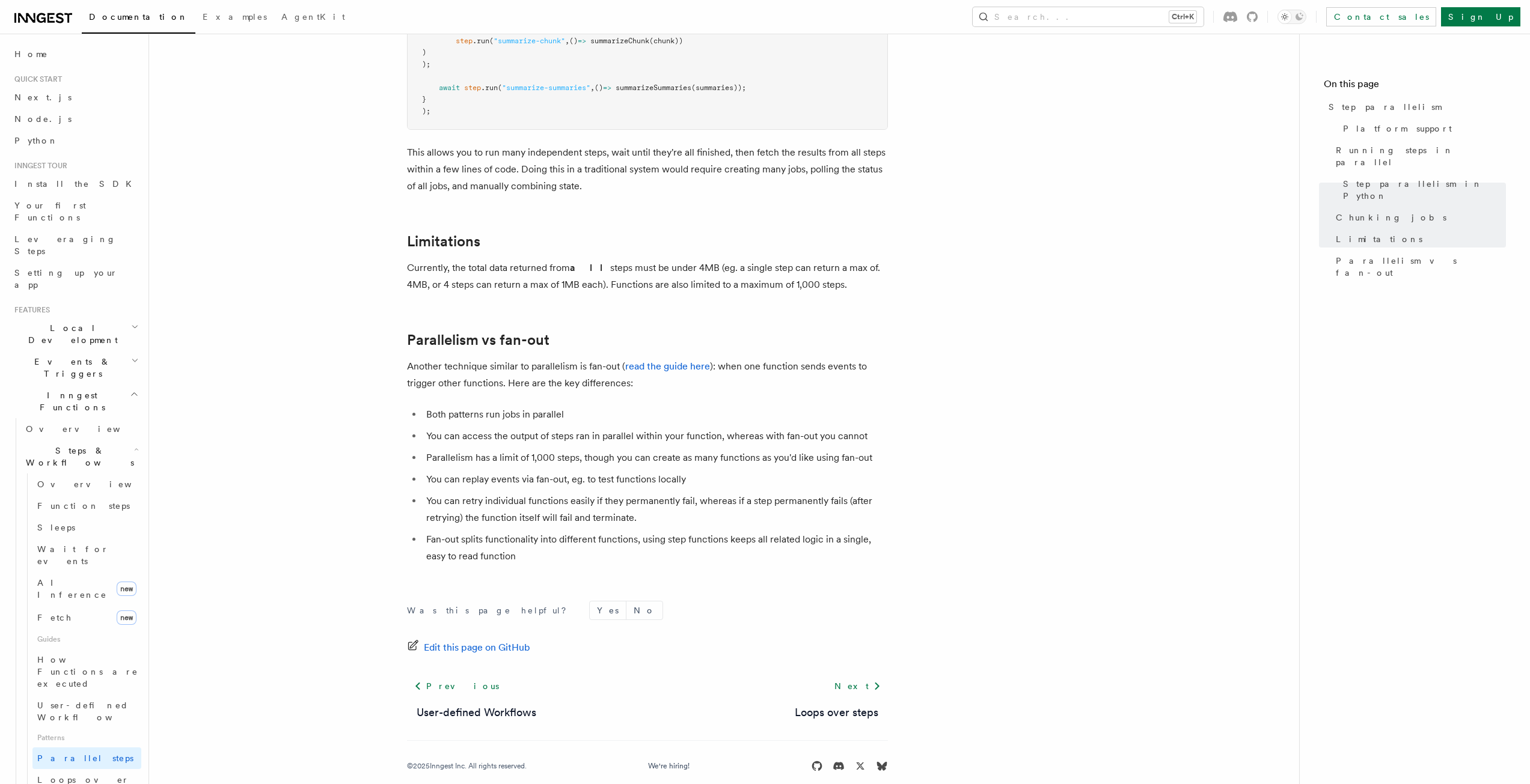
click at [727, 534] on li "Fan-out splits functionality into different functions, using step functions kee…" at bounding box center [655, 548] width 465 height 33
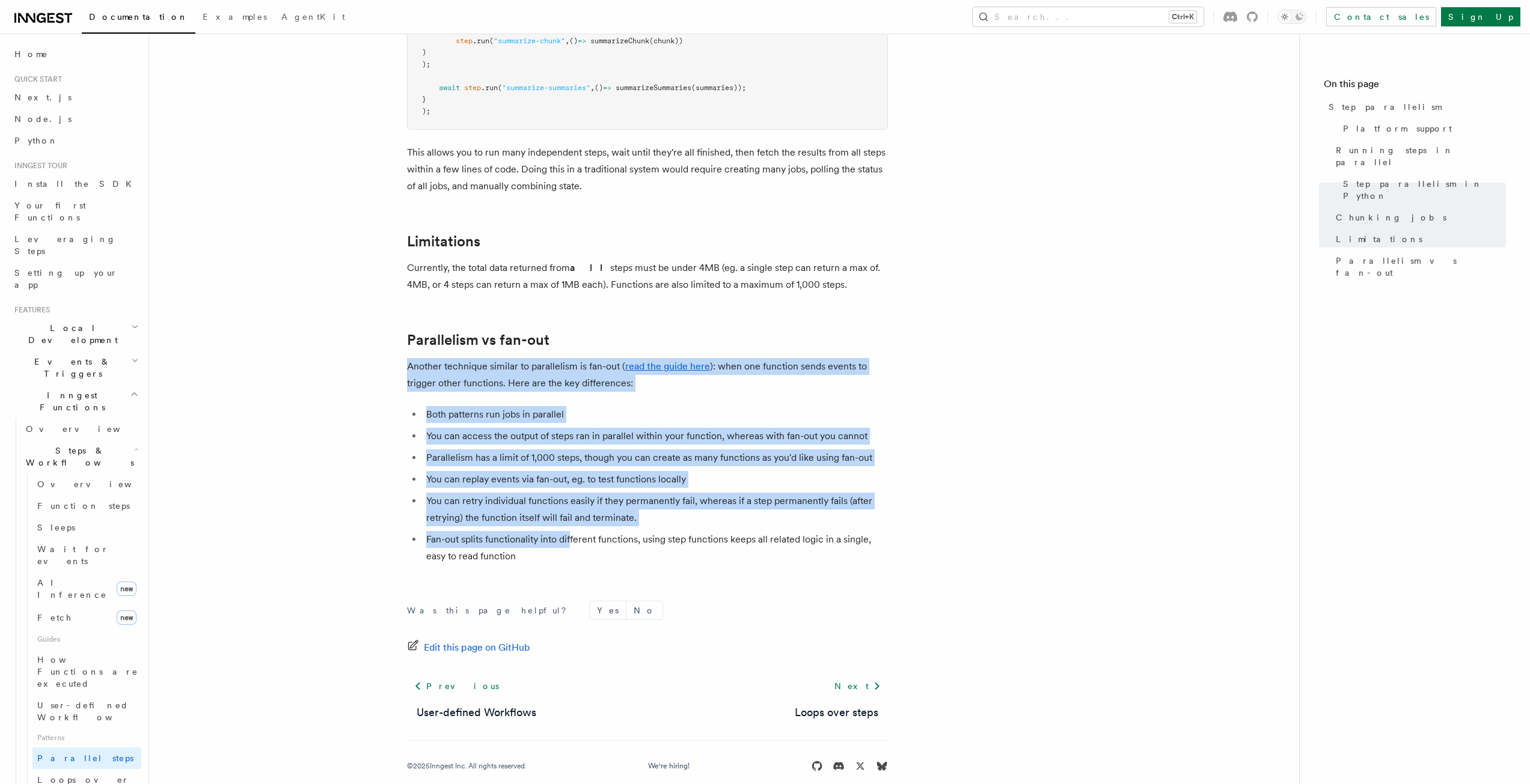
drag, startPoint x: 570, startPoint y: 523, endPoint x: 361, endPoint y: 342, distance: 276.5
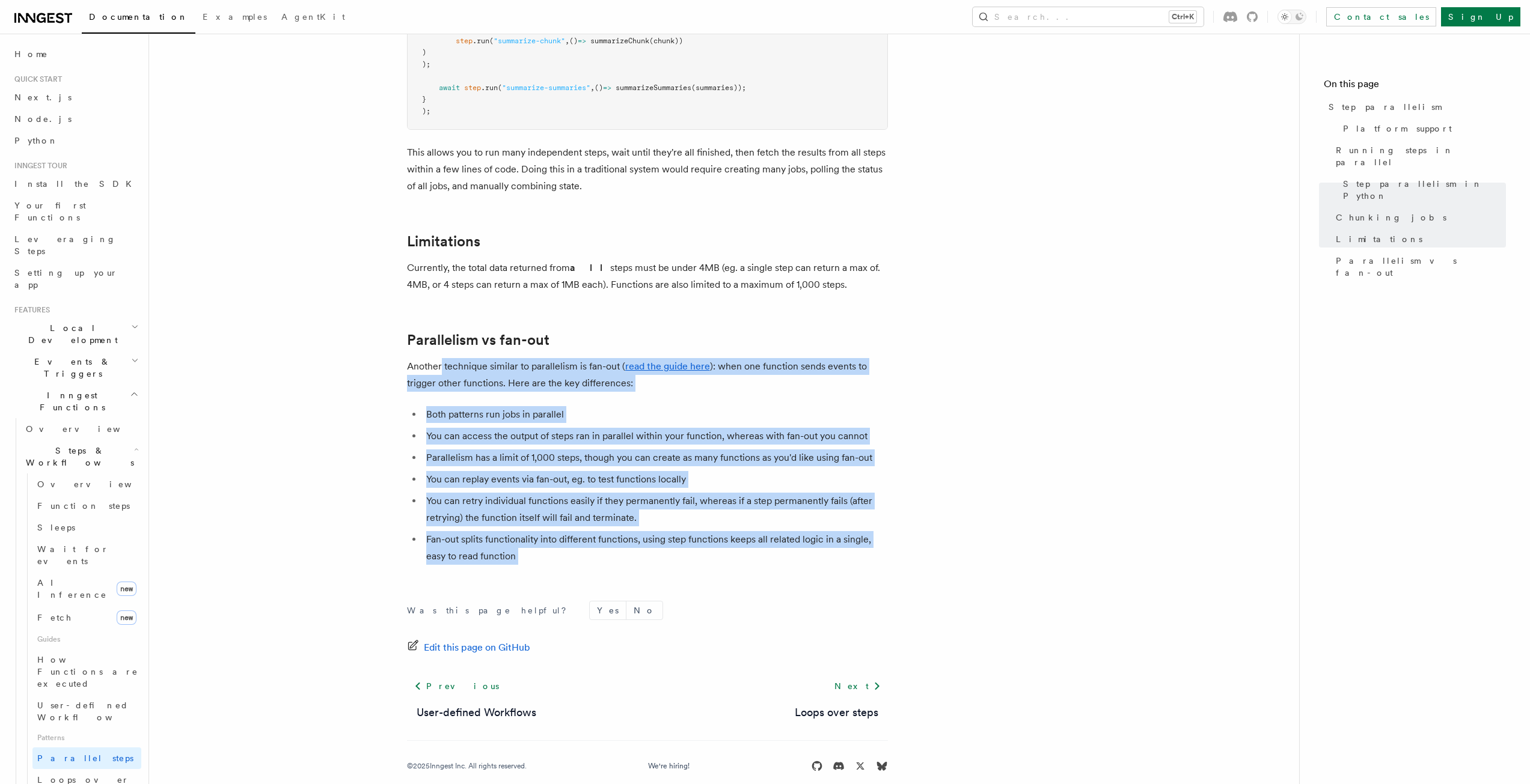
drag, startPoint x: 628, startPoint y: 471, endPoint x: 437, endPoint y: 338, distance: 232.7
click at [642, 471] on li "You can replay events via fan-out, eg. to test functions locally" at bounding box center [655, 480] width 465 height 17
drag, startPoint x: 753, startPoint y: 545, endPoint x: 376, endPoint y: 335, distance: 431.5
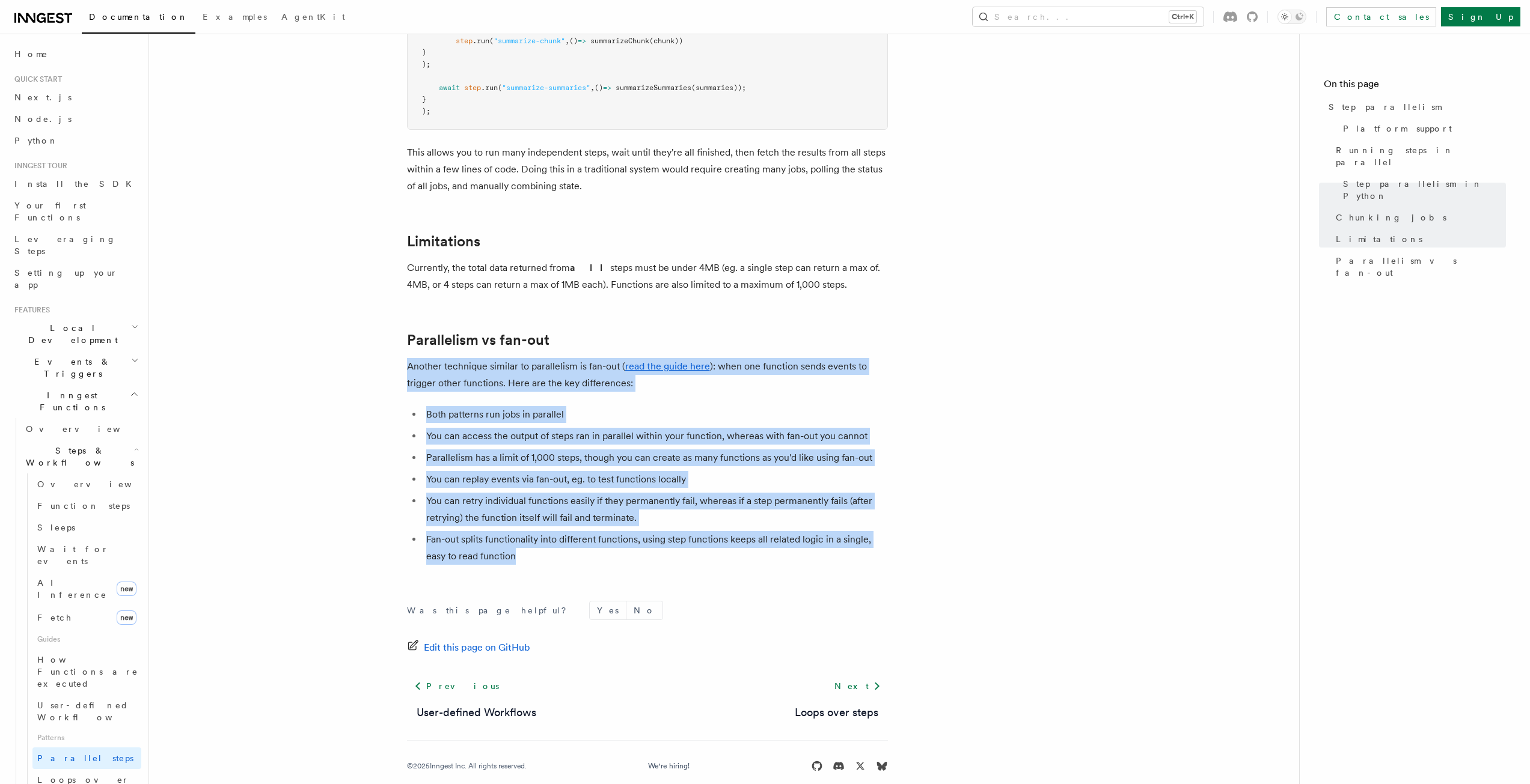
click at [680, 531] on li "Fan-out splits functionality into different functions, using step functions kee…" at bounding box center [655, 548] width 465 height 33
drag, startPoint x: 725, startPoint y: 565, endPoint x: 349, endPoint y: 363, distance: 426.8
click at [595, 508] on li "You can retry individual functions easily if they permanently fail, whereas if …" at bounding box center [655, 509] width 465 height 33
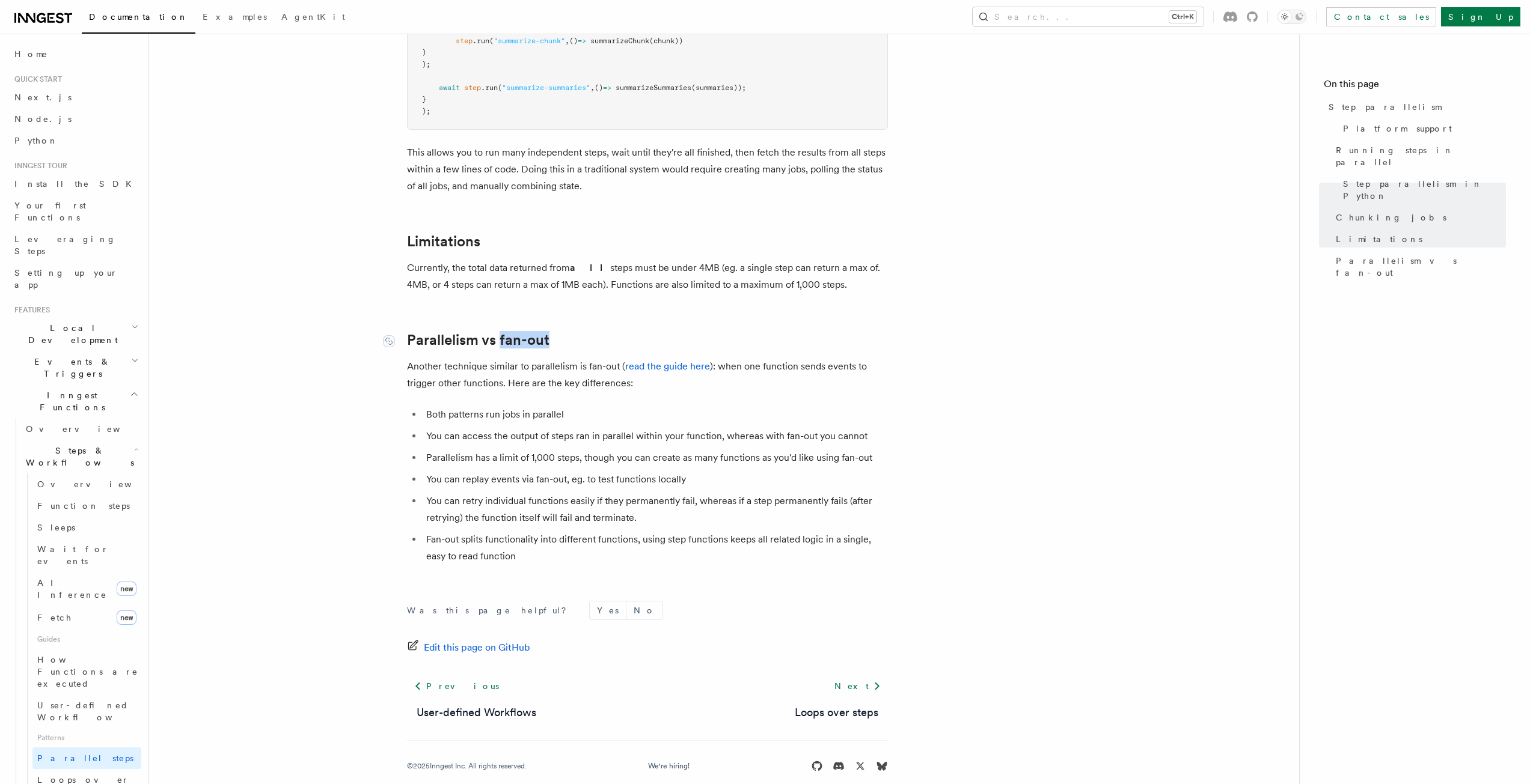
drag, startPoint x: 555, startPoint y: 325, endPoint x: 500, endPoint y: 327, distance: 55.0
click at [500, 332] on h2 "Parallelism vs fan-out" at bounding box center [647, 340] width 481 height 17
copy link "fan-out"
click at [682, 577] on div "Was this page helpful? Yes No Edit this page on GitHub Previous User-defined Wo…" at bounding box center [647, 689] width 481 height 224
click at [58, 545] on span "Wait for events" at bounding box center [73, 555] width 72 height 22
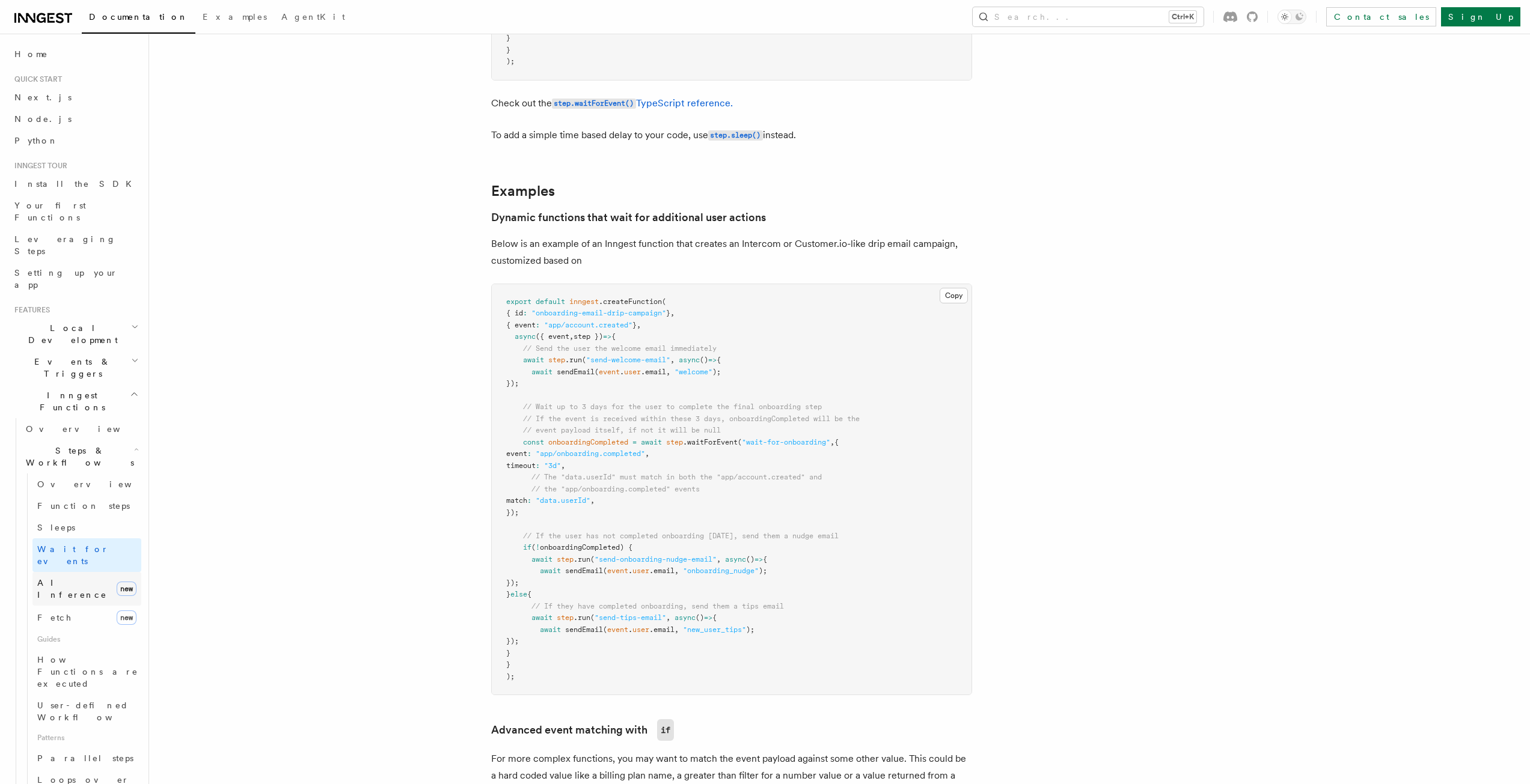
click at [68, 577] on span "AI Inference" at bounding box center [74, 589] width 75 height 24
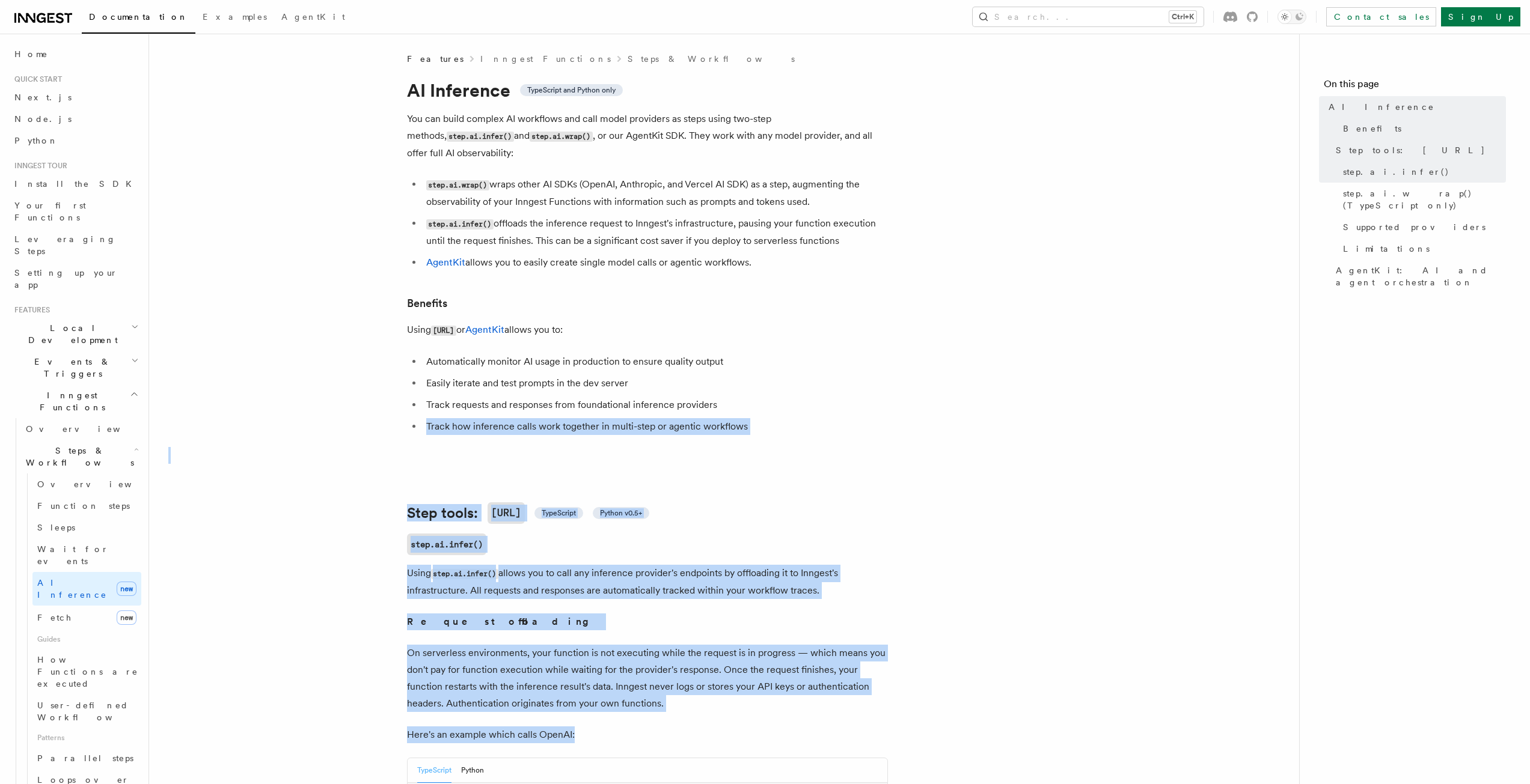
drag, startPoint x: 756, startPoint y: 711, endPoint x: 175, endPoint y: 408, distance: 655.3
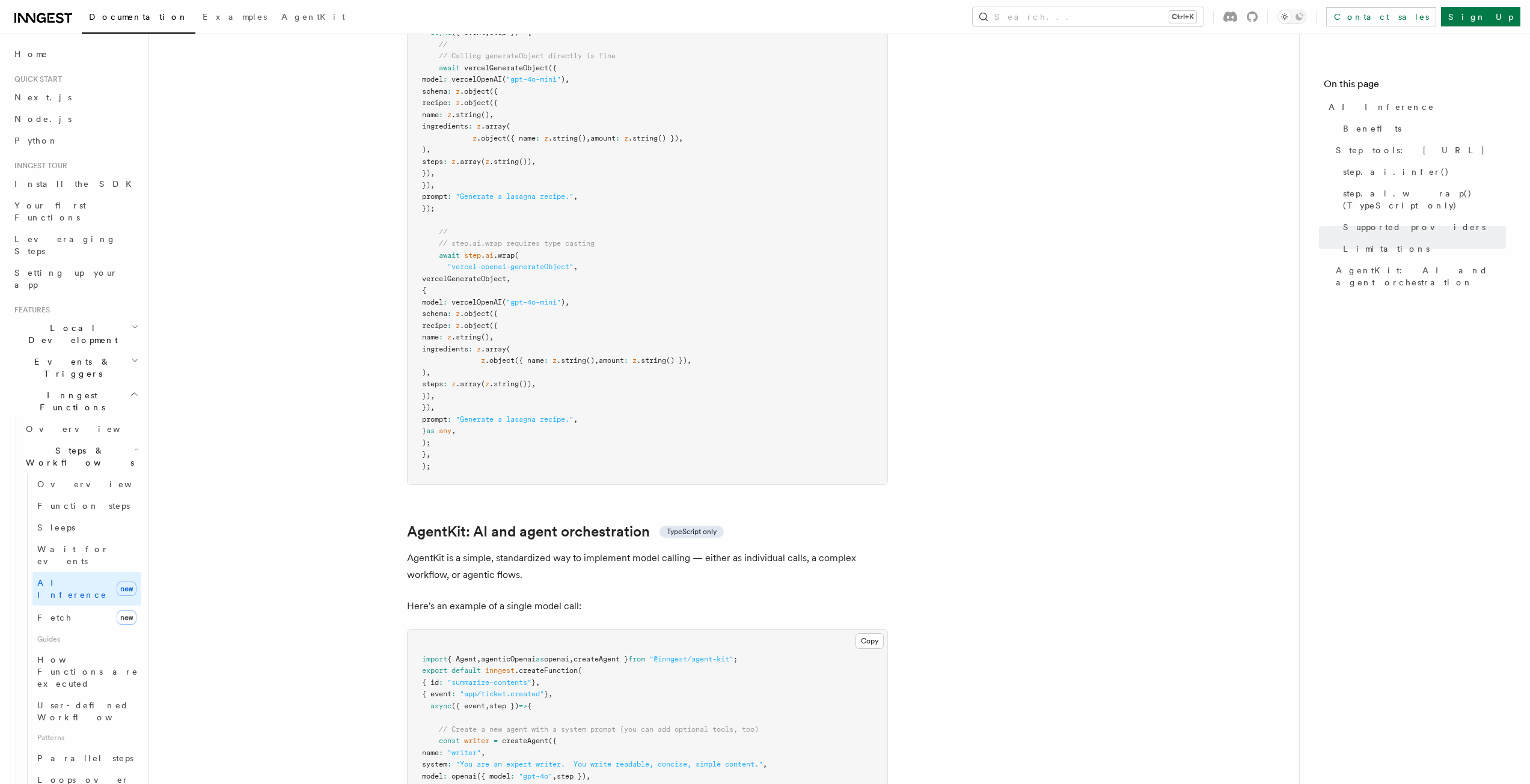
scroll to position [3383, 0]
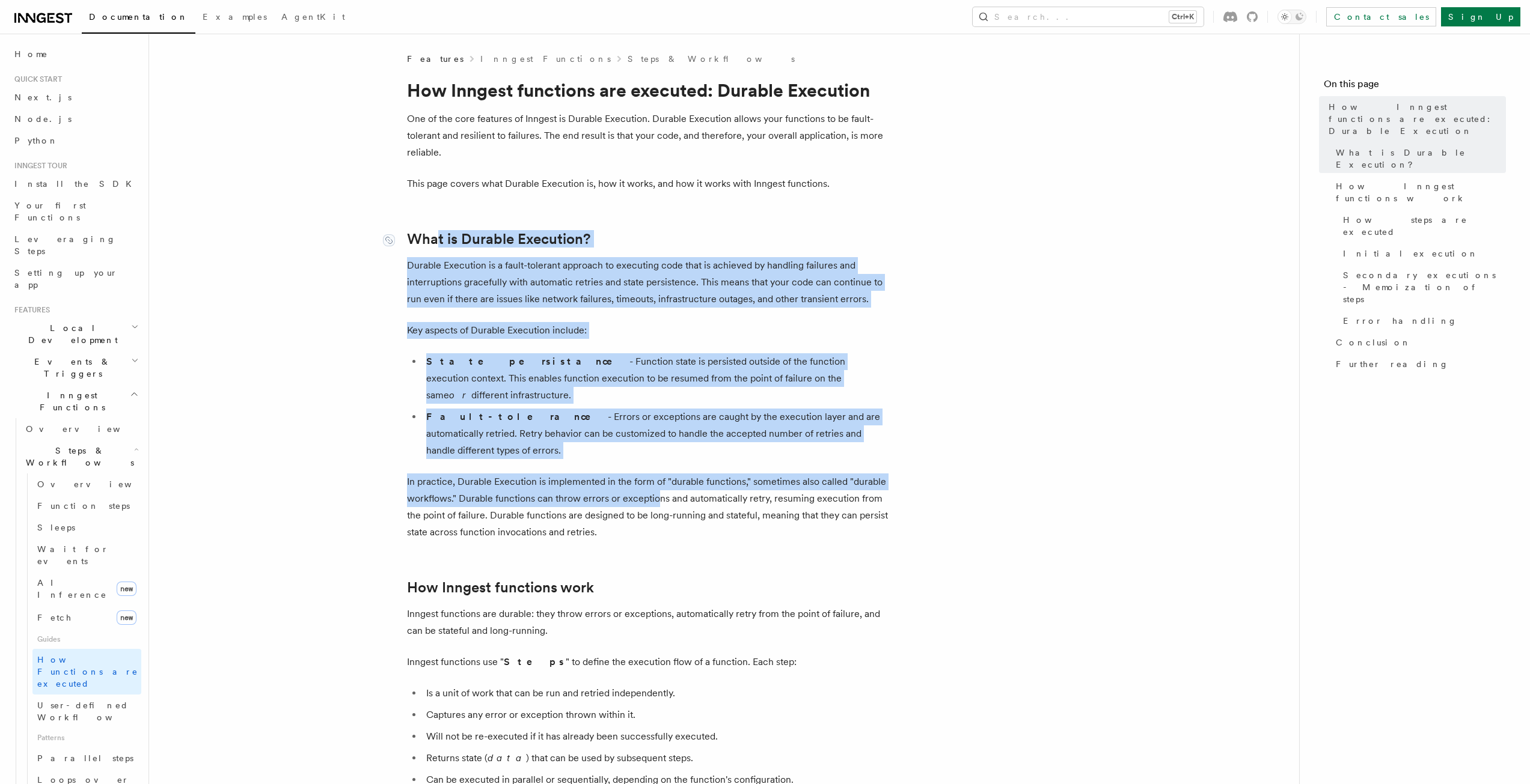
drag, startPoint x: 657, startPoint y: 468, endPoint x: 436, endPoint y: 235, distance: 321.1
click at [638, 408] on li "Fault-tolerance - Errors or exceptions are caught by the execution layer and ar…" at bounding box center [655, 433] width 465 height 50
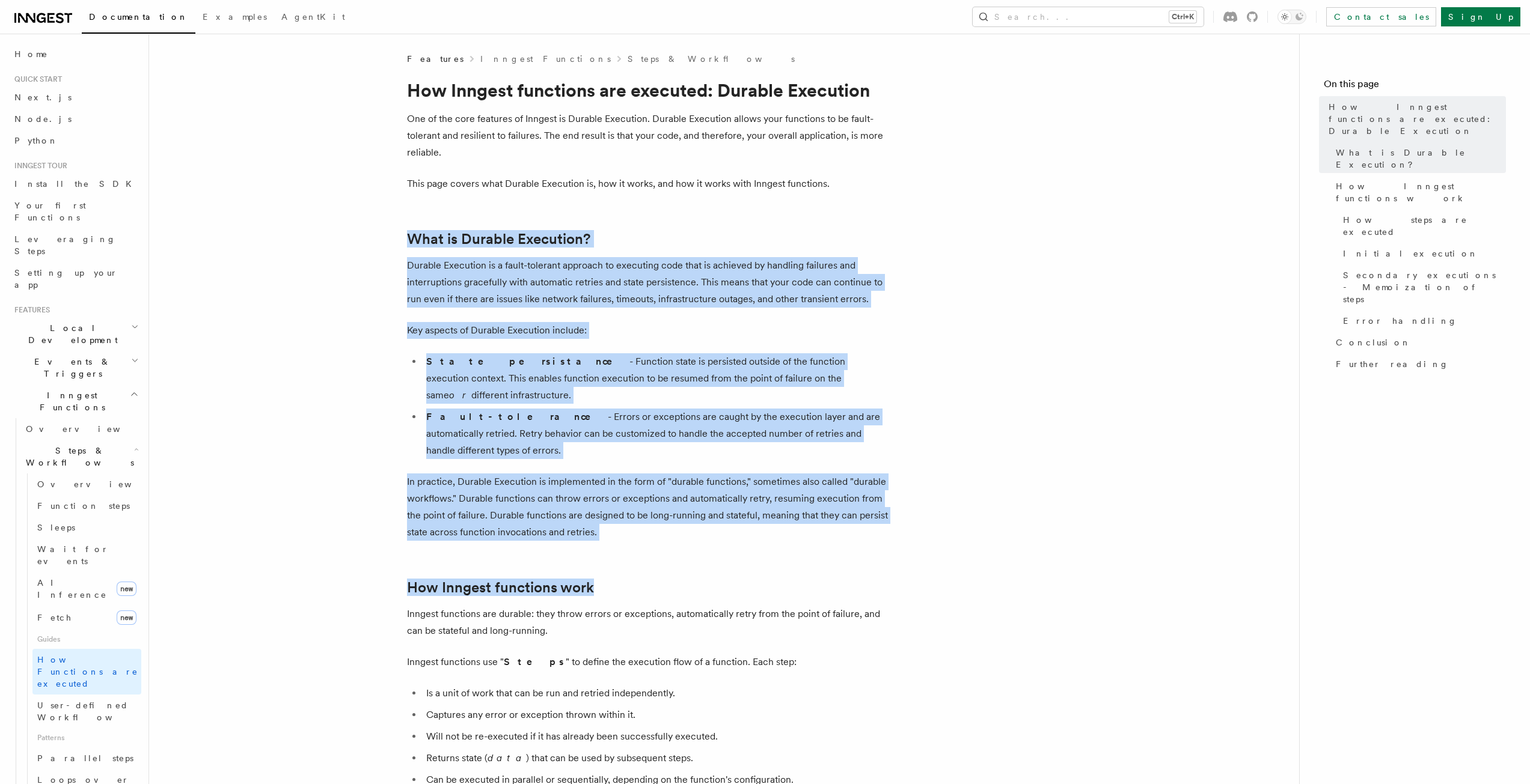
drag, startPoint x: 762, startPoint y: 508, endPoint x: 617, endPoint y: 402, distance: 179.6
click at [729, 473] on p "In practice, Durable Execution is implemented in the form of "durable functions…" at bounding box center [647, 507] width 481 height 67
